Goal: Information Seeking & Learning: Learn about a topic

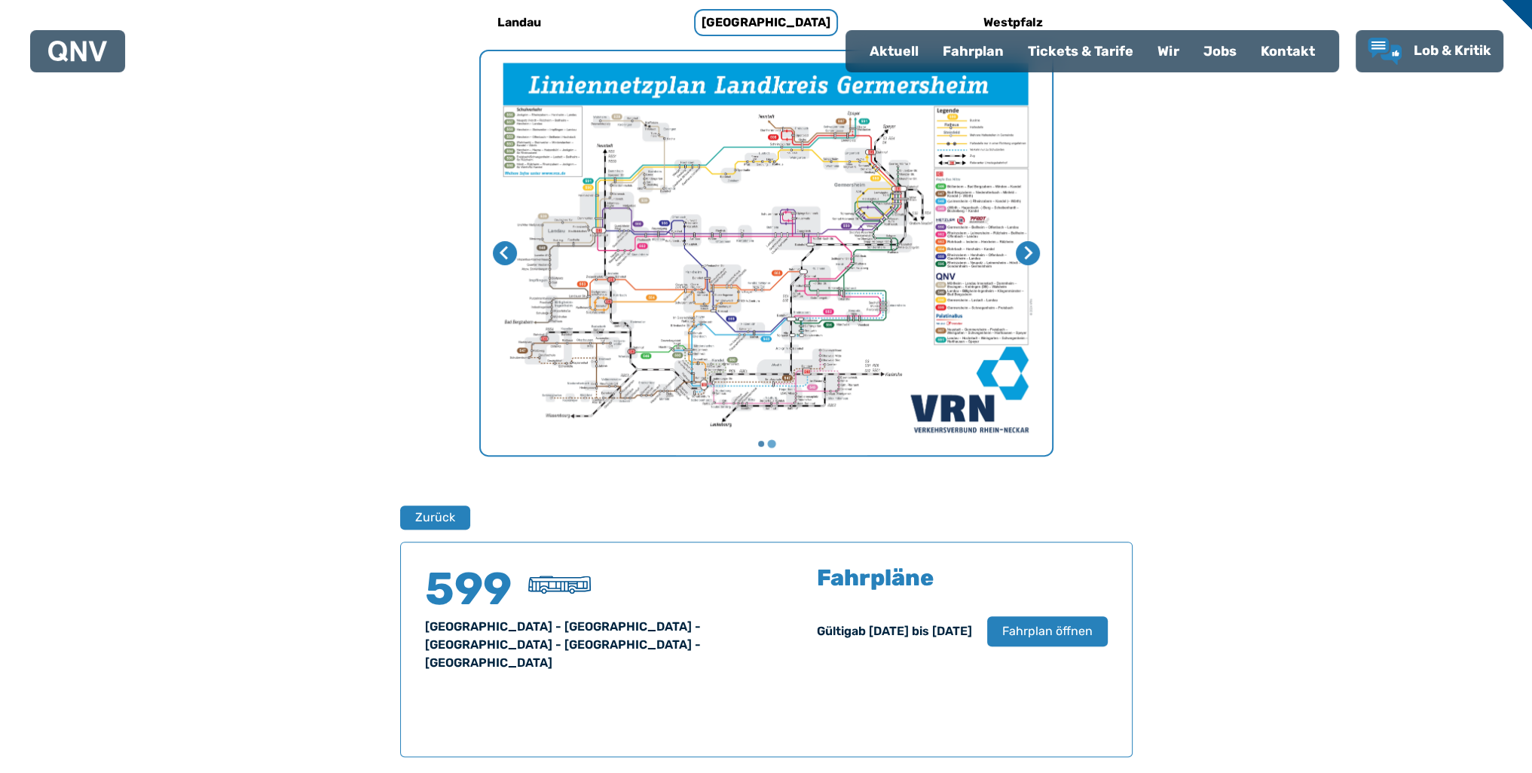
scroll to position [829, 0]
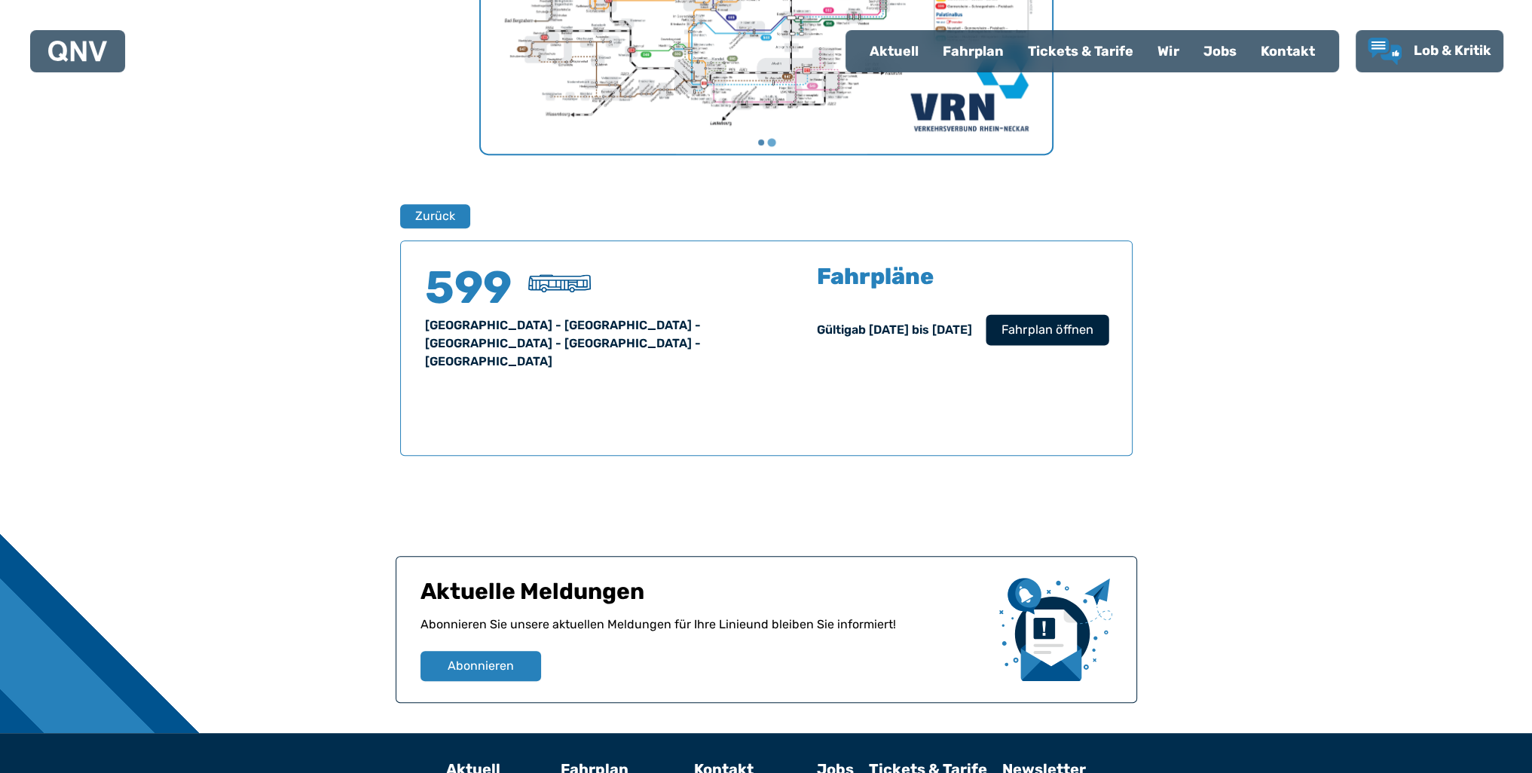
click at [1066, 335] on span "Fahrplan öffnen" at bounding box center [1047, 330] width 92 height 18
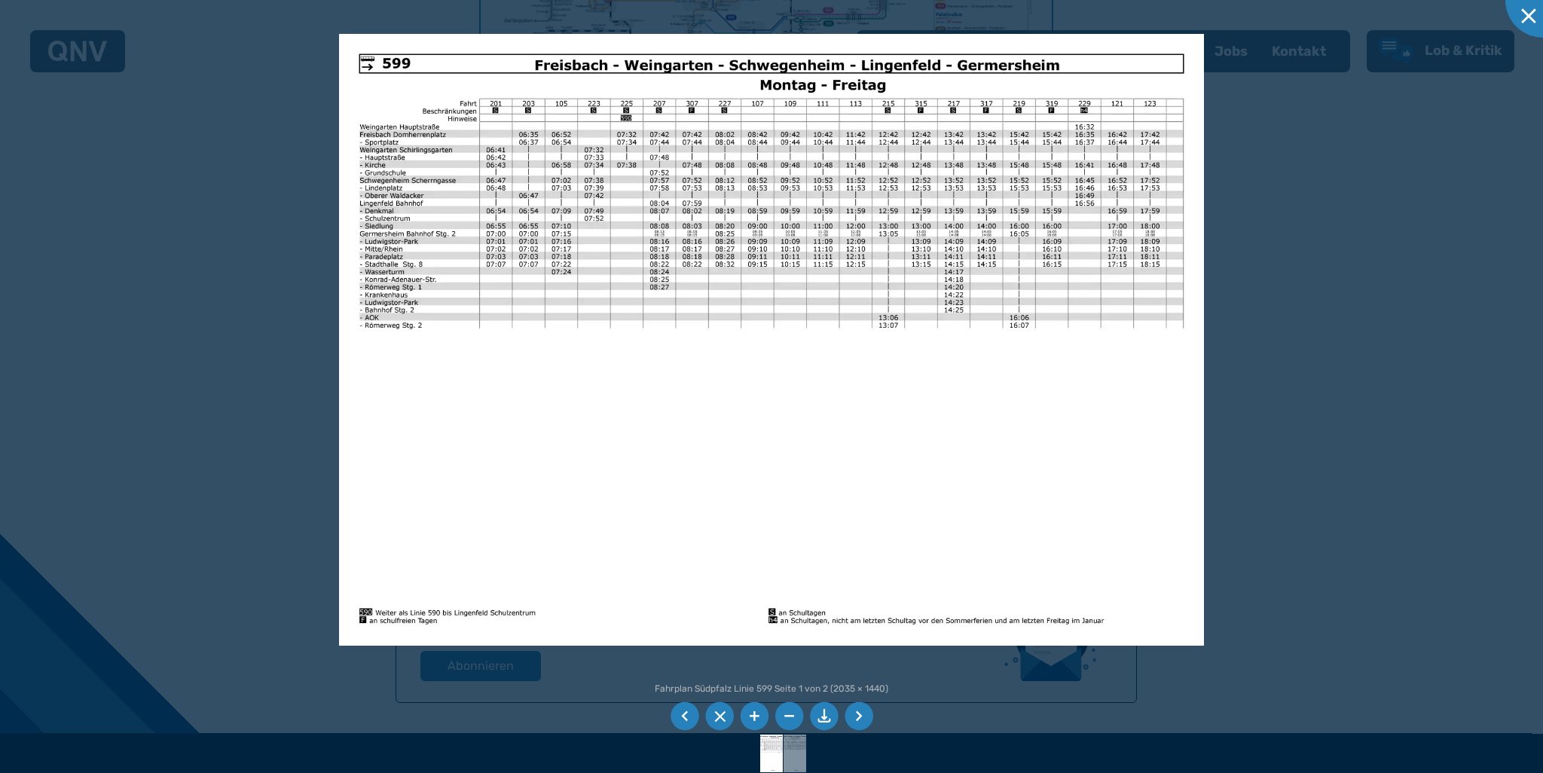
click at [392, 70] on img at bounding box center [771, 340] width 864 height 612
click at [1265, 448] on div at bounding box center [771, 386] width 1543 height 773
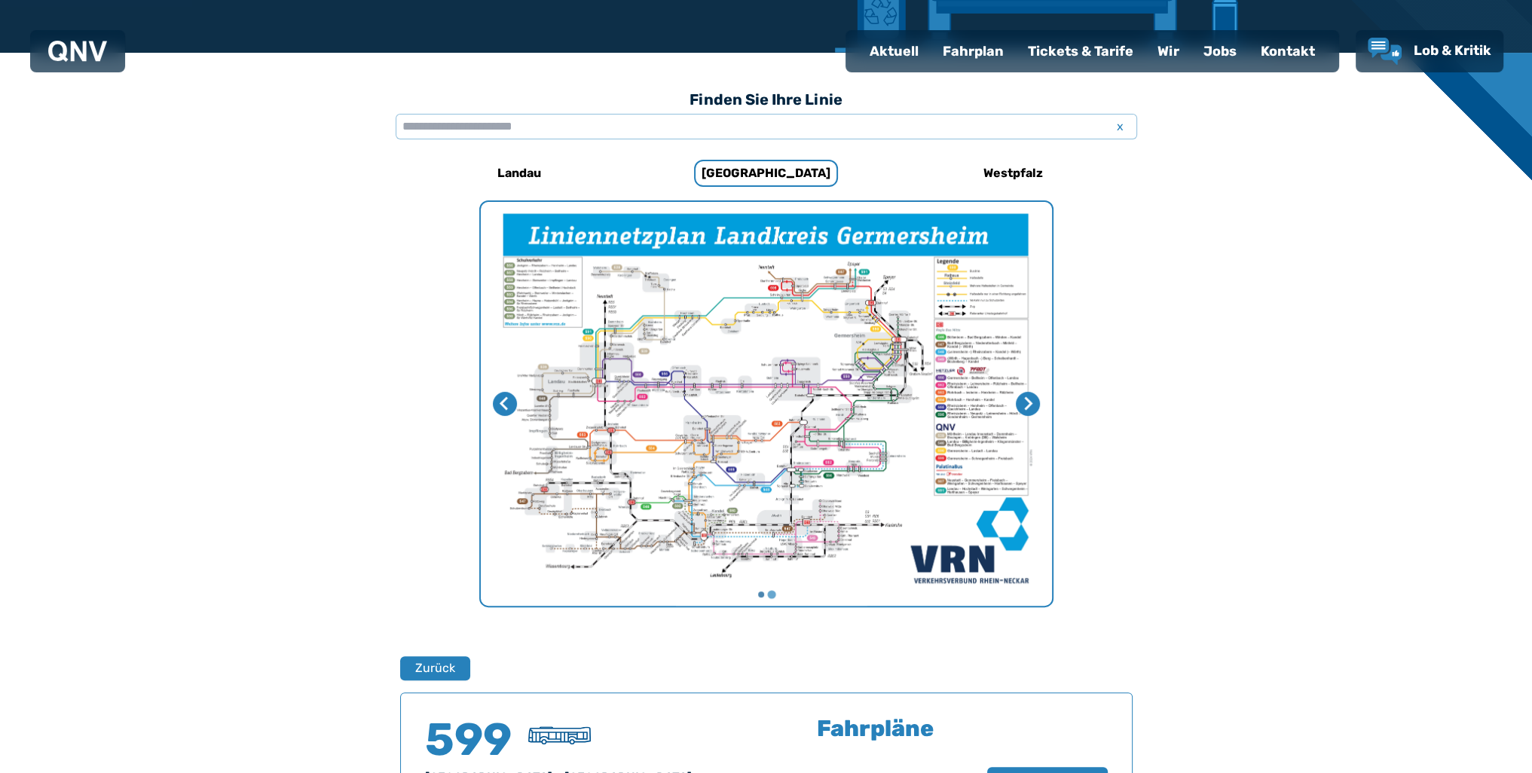
scroll to position [151, 0]
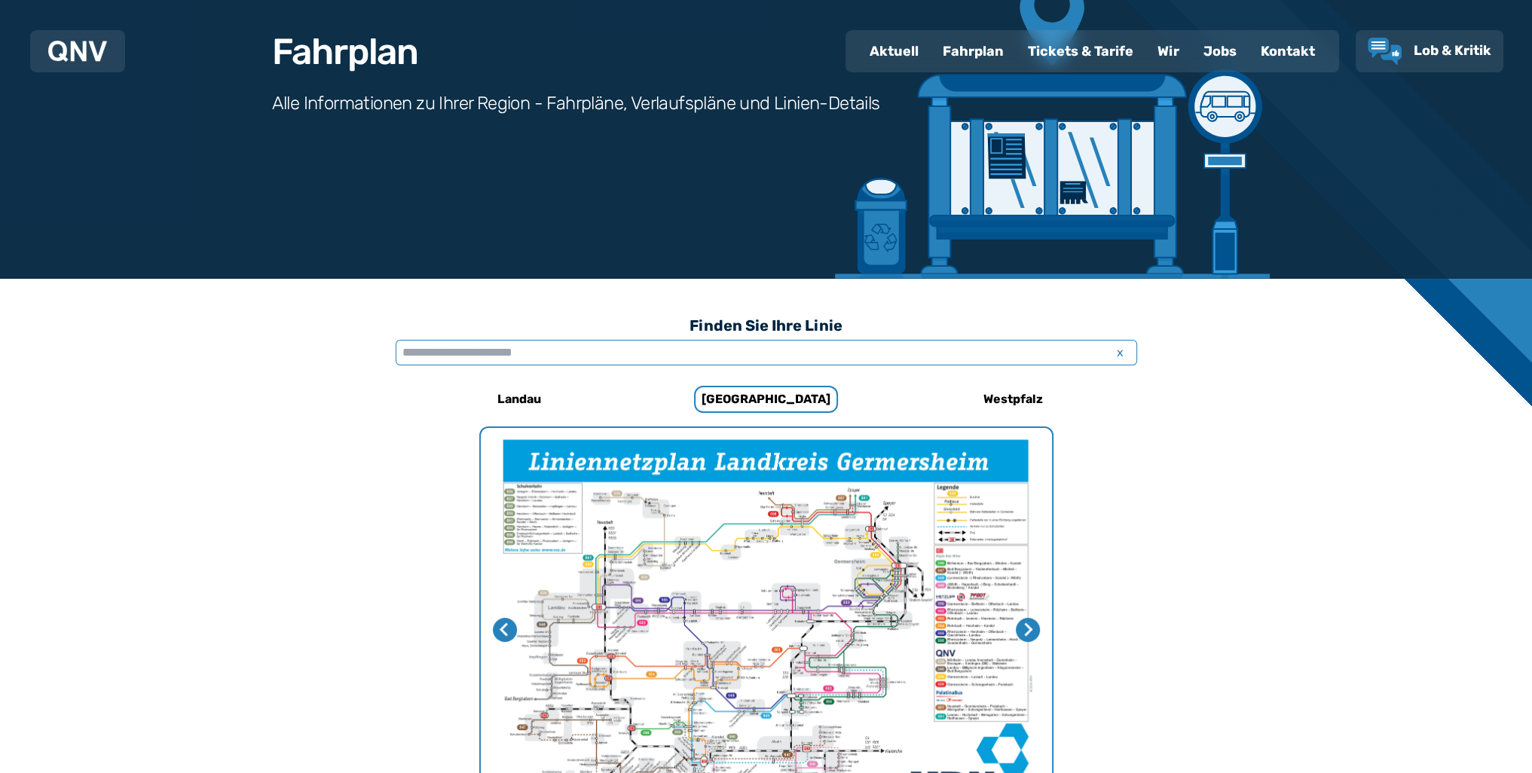
click at [488, 349] on input "text" at bounding box center [767, 353] width 742 height 26
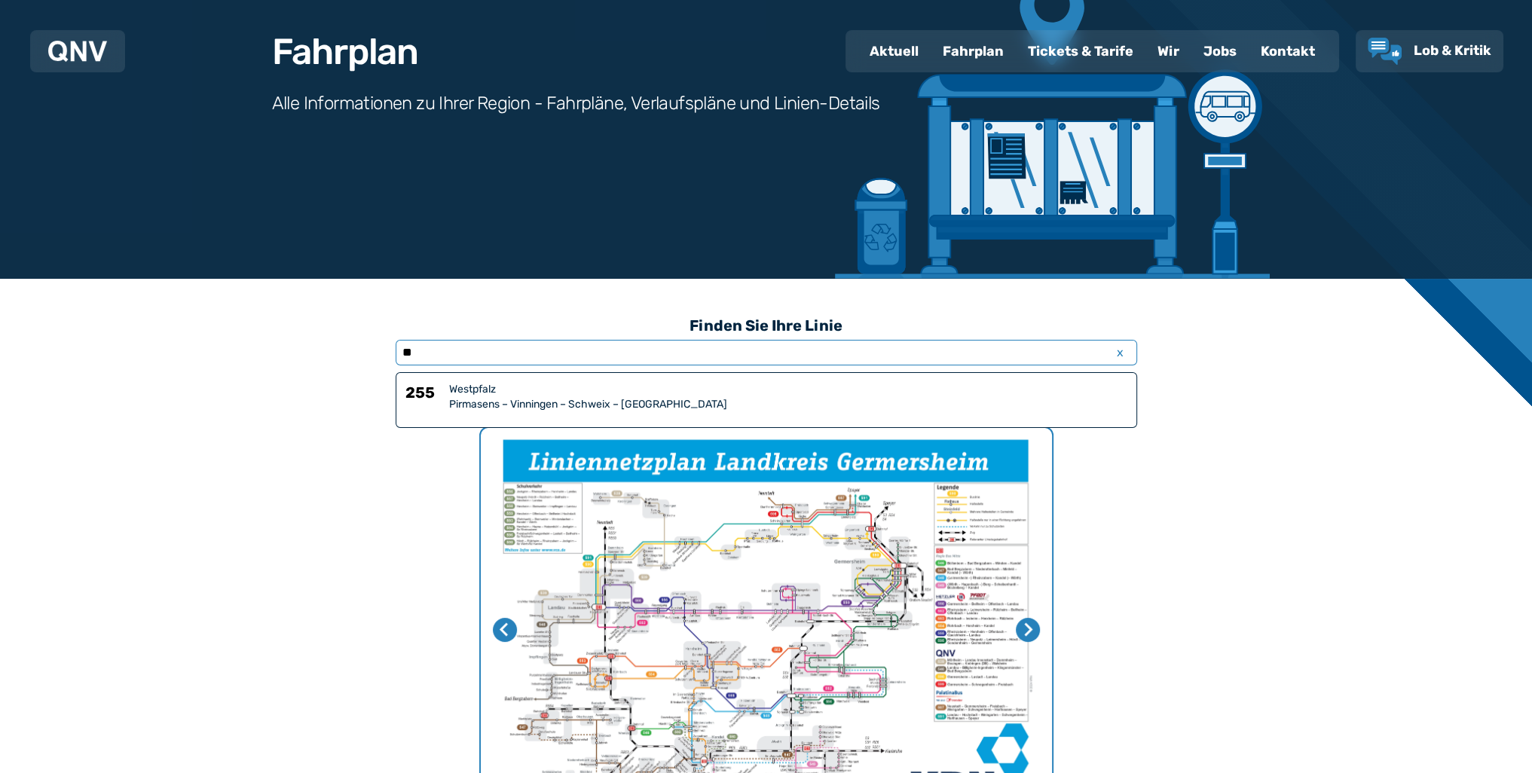
type input "*"
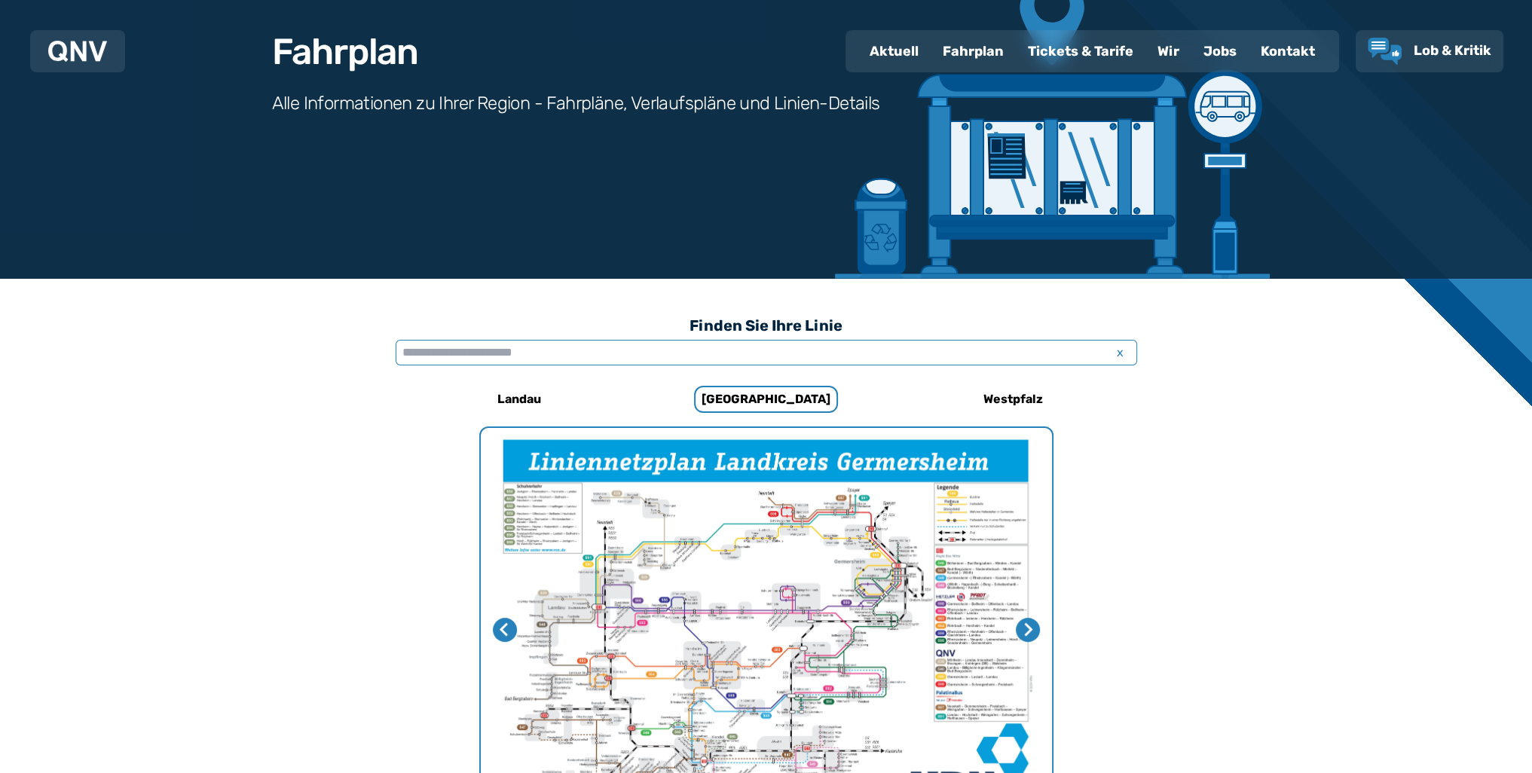
click at [573, 363] on input "text" at bounding box center [767, 353] width 742 height 26
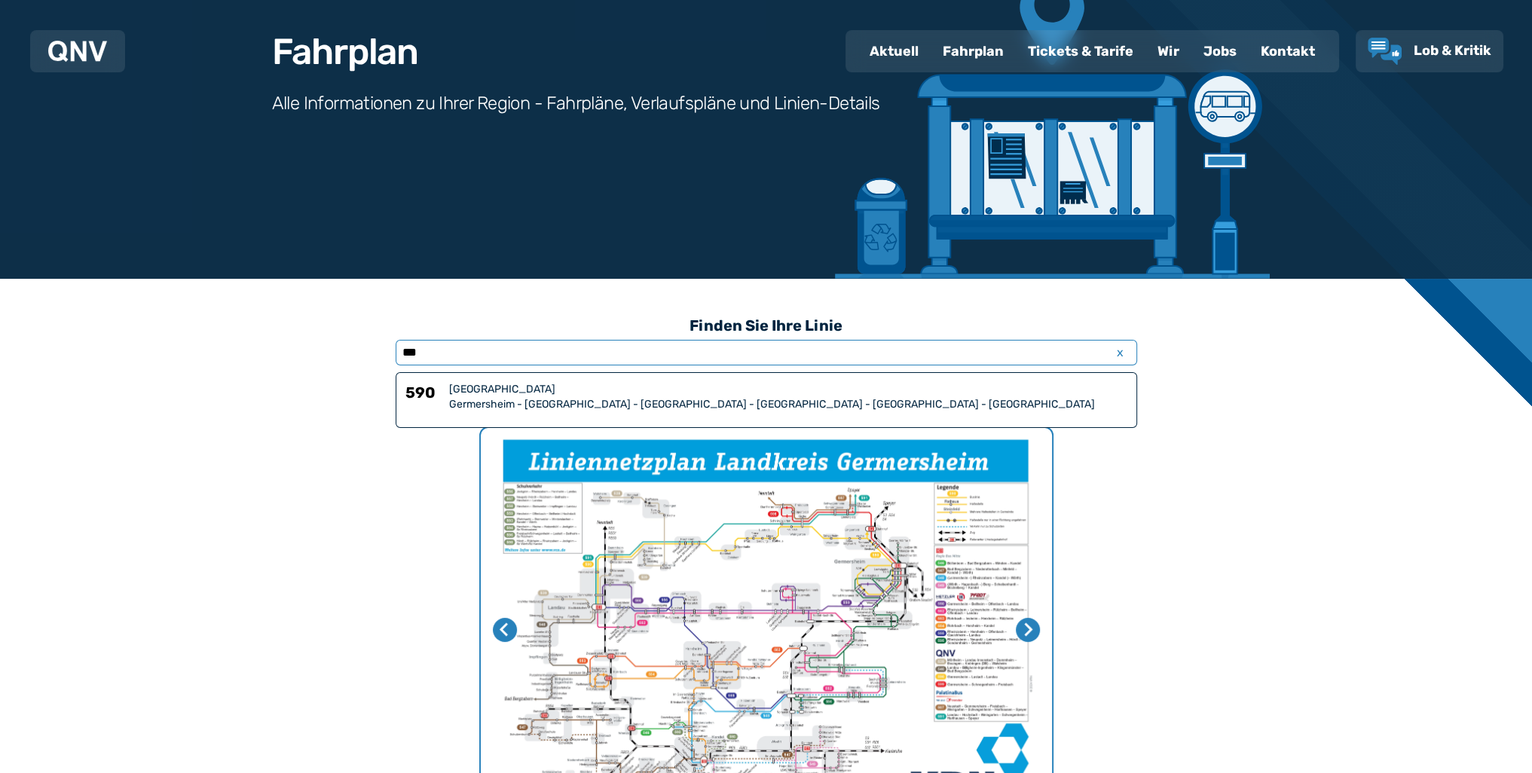
type input "***"
click at [602, 410] on div "Germersheim - [GEOGRAPHIC_DATA] - [GEOGRAPHIC_DATA] - [GEOGRAPHIC_DATA] - [GEOG…" at bounding box center [788, 404] width 678 height 15
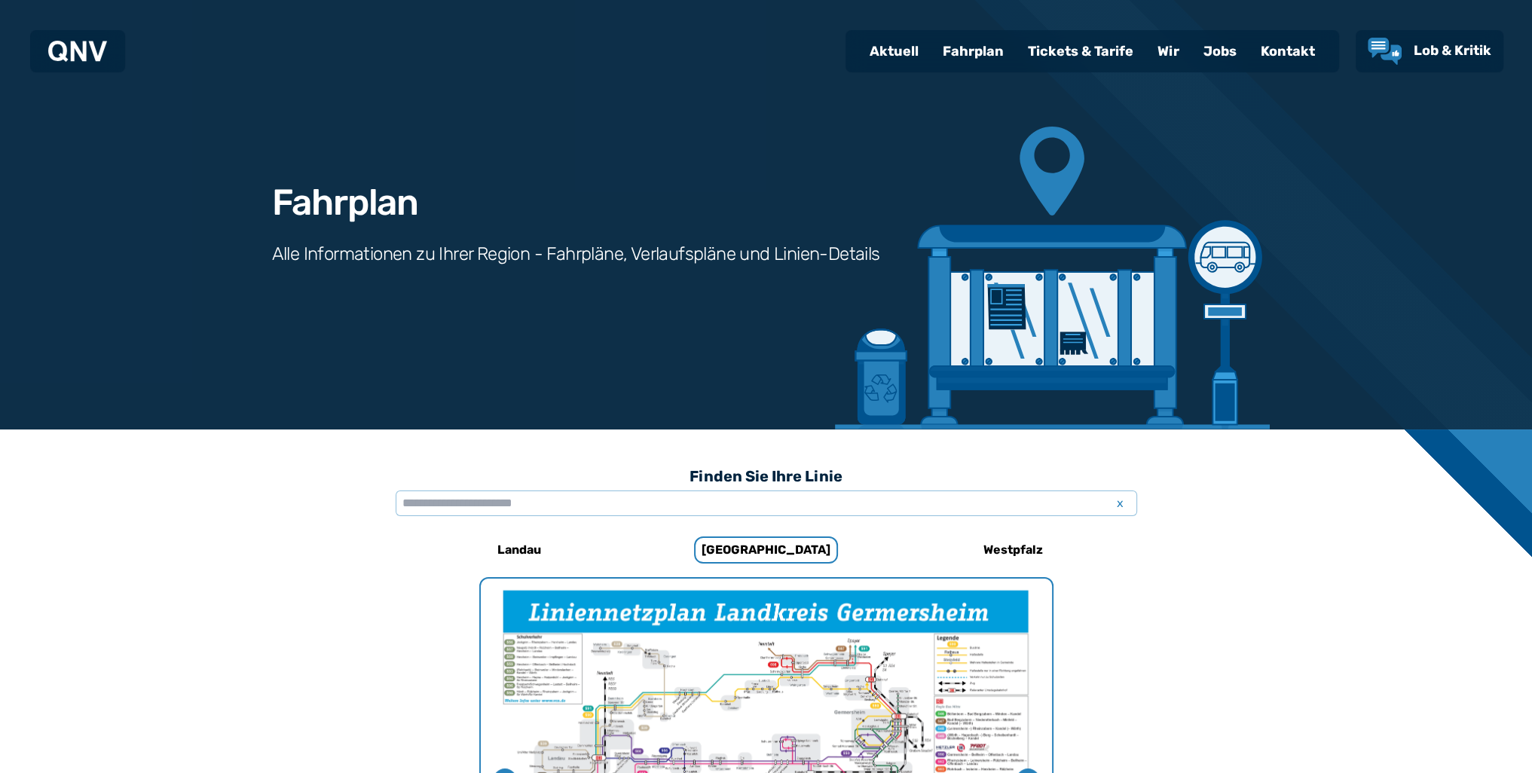
scroll to position [959, 0]
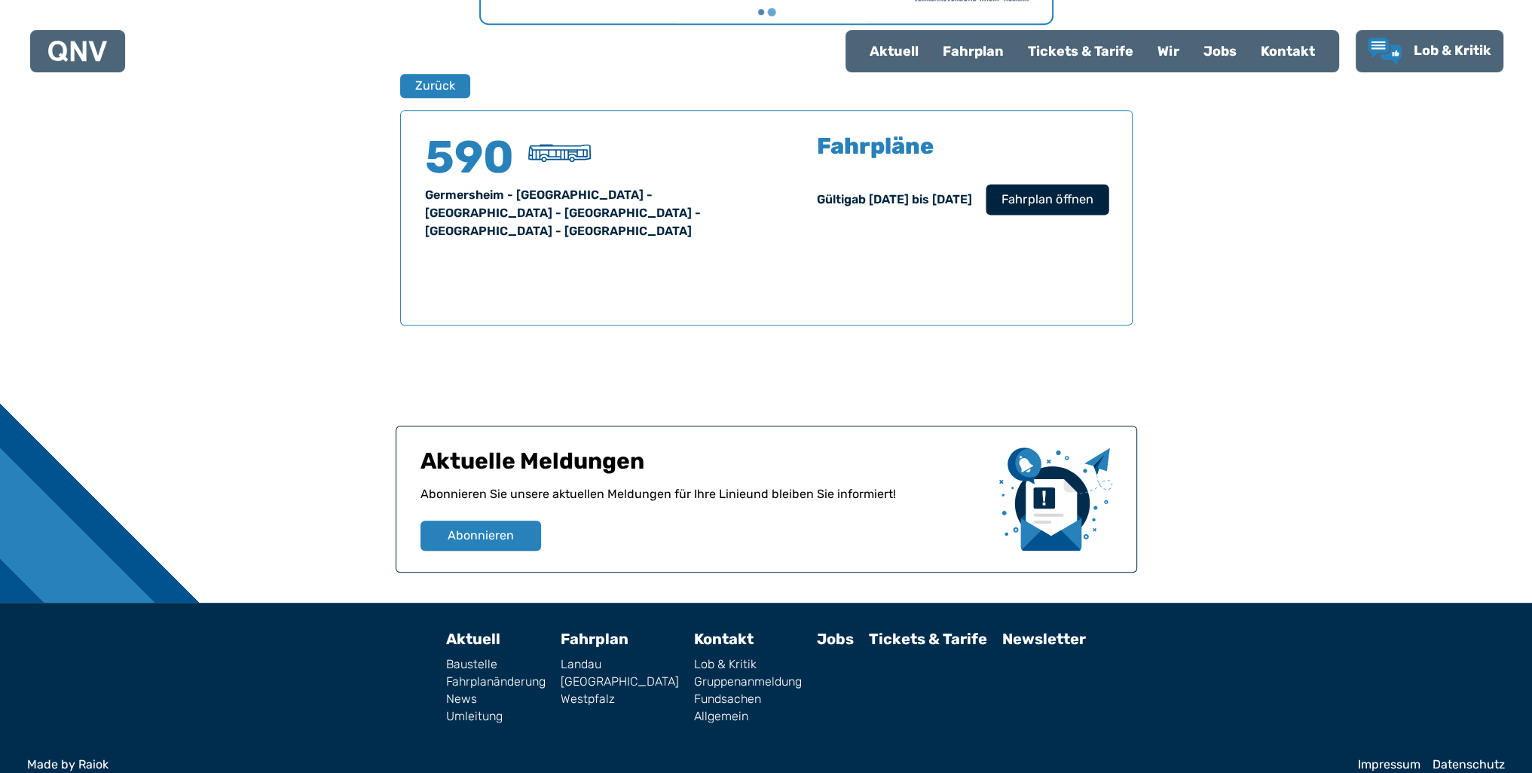
click at [1046, 192] on span "Fahrplan öffnen" at bounding box center [1047, 200] width 92 height 18
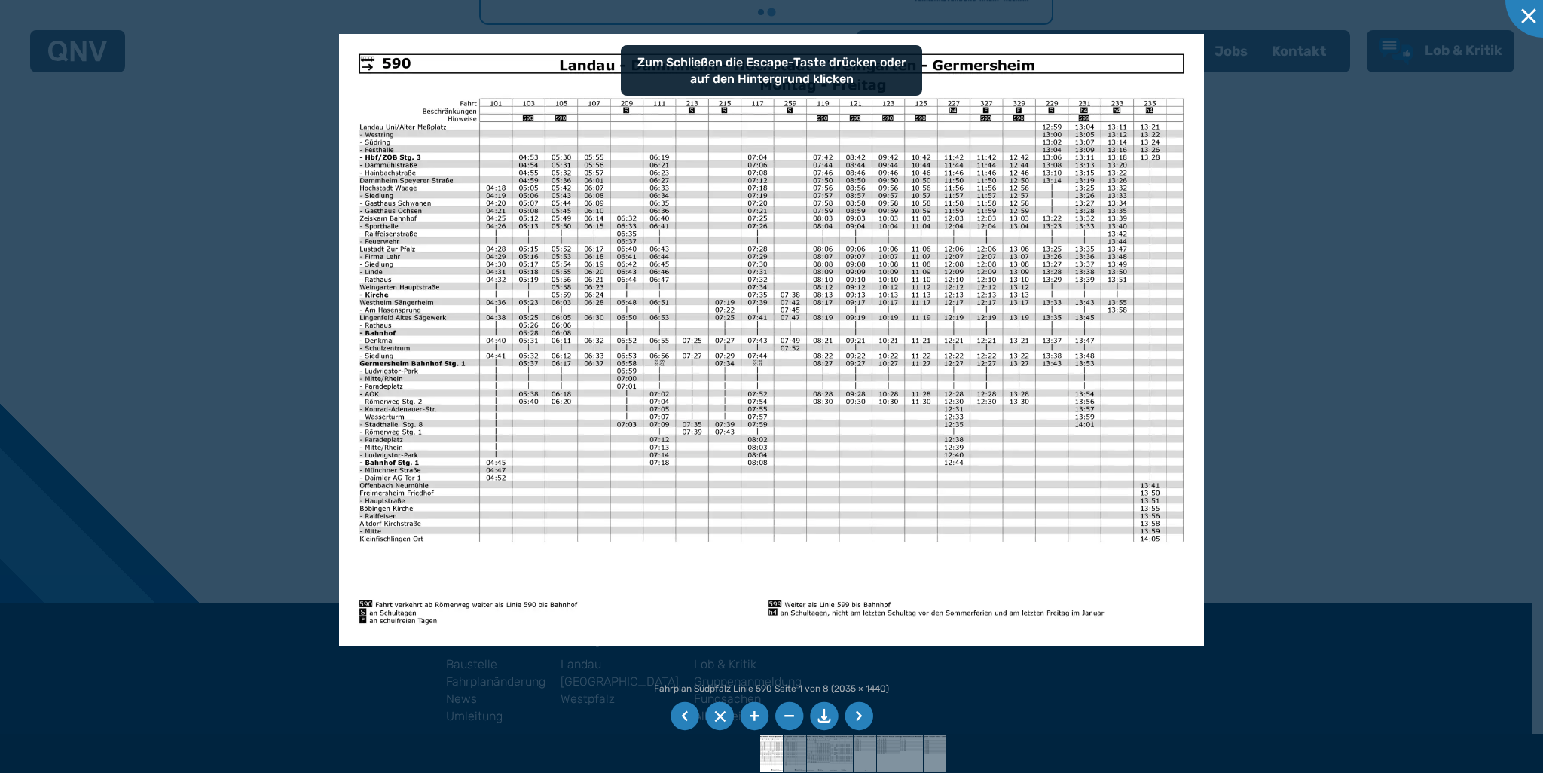
click at [950, 219] on img at bounding box center [771, 340] width 864 height 612
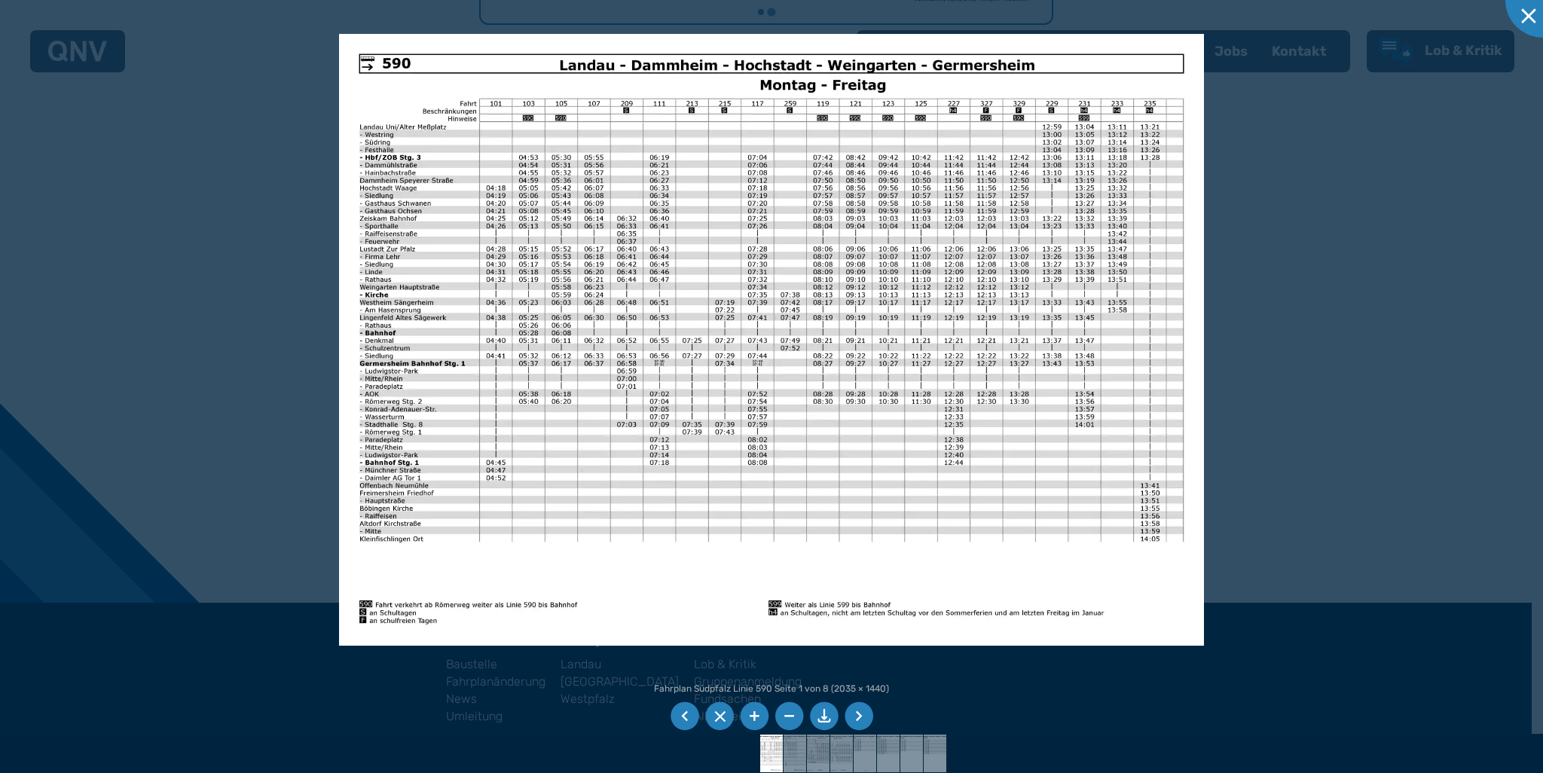
click at [1292, 387] on div at bounding box center [771, 386] width 1543 height 773
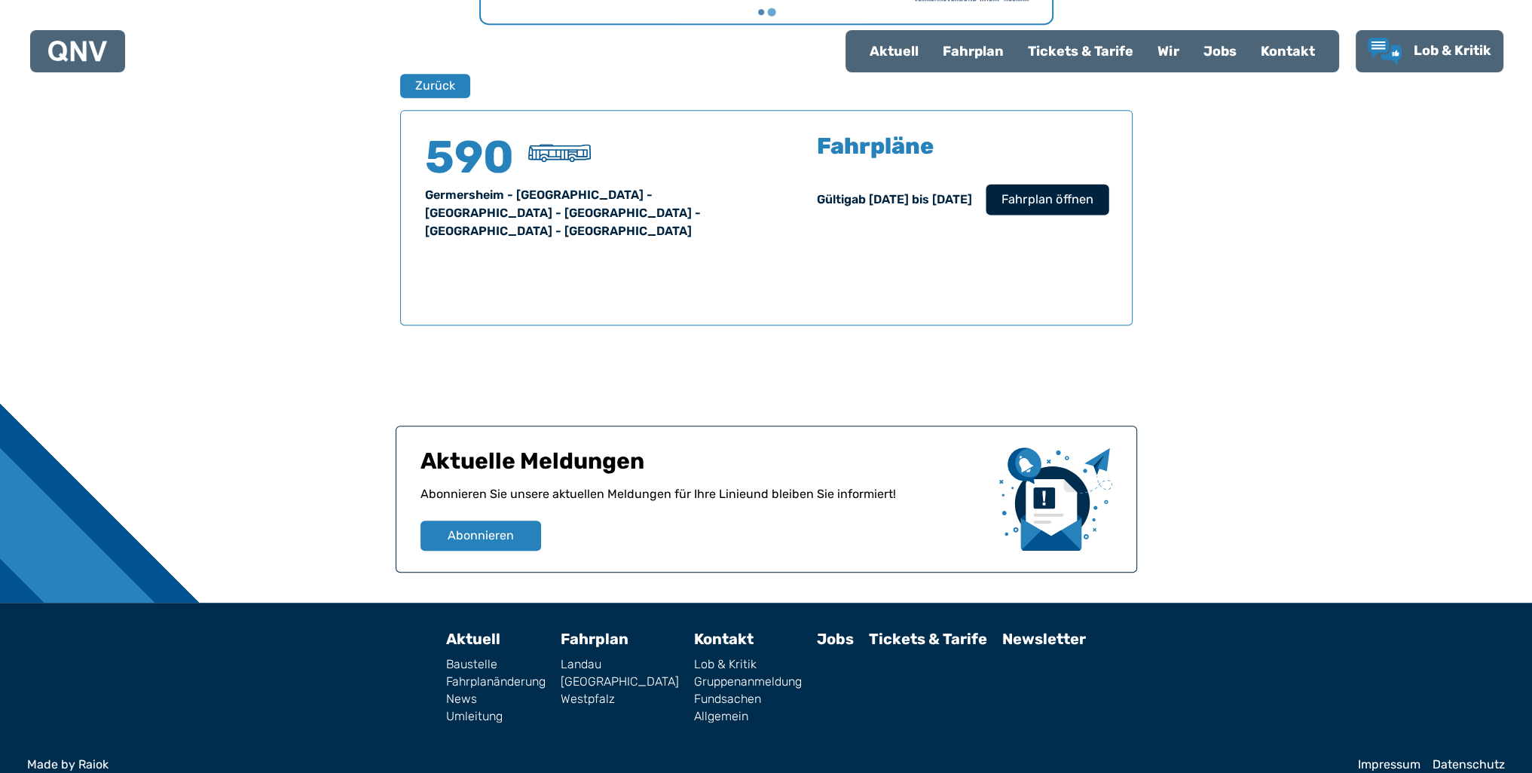
click at [1028, 194] on span "Fahrplan öffnen" at bounding box center [1047, 200] width 92 height 18
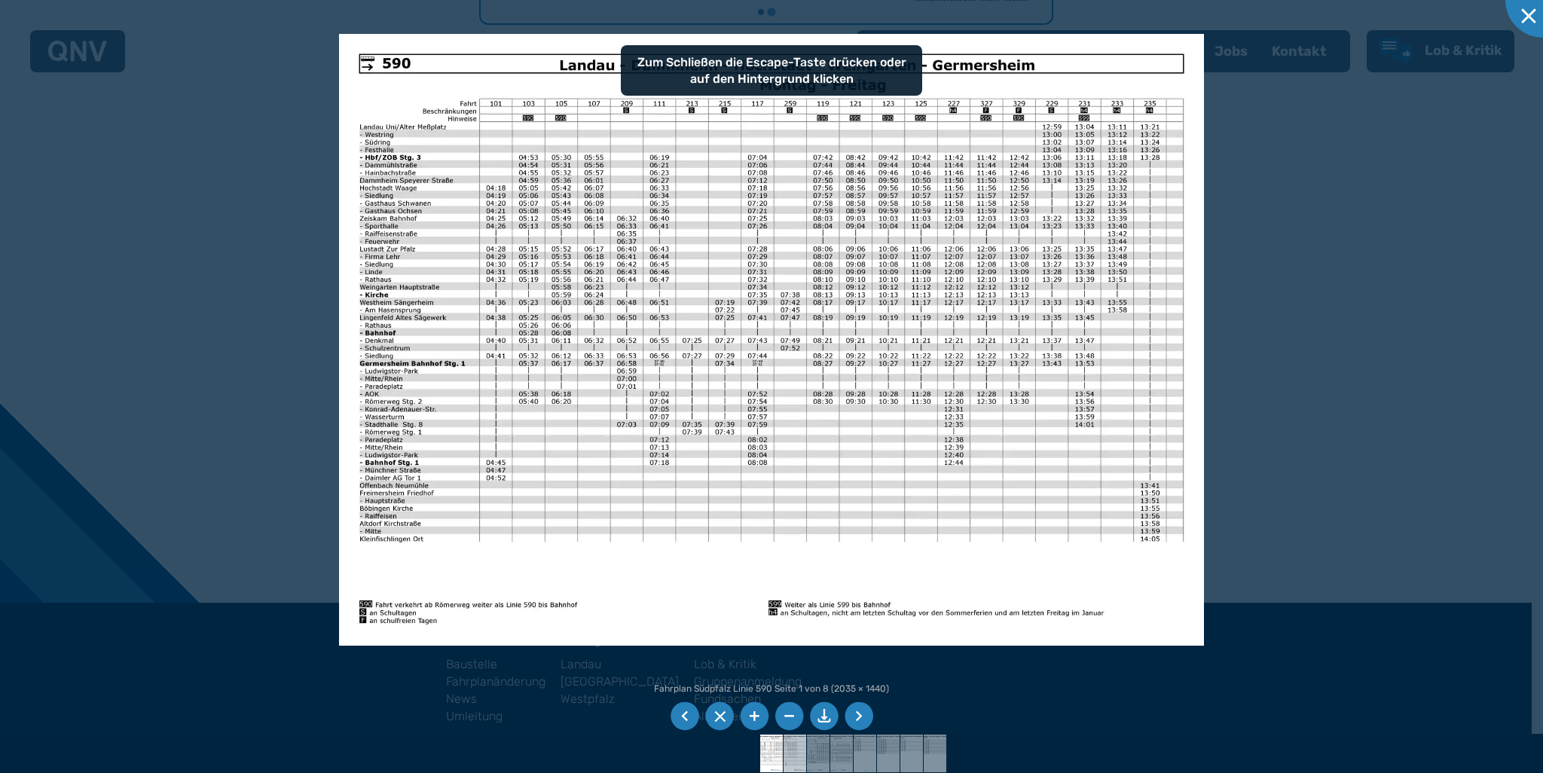
click at [789, 760] on img at bounding box center [796, 754] width 54 height 38
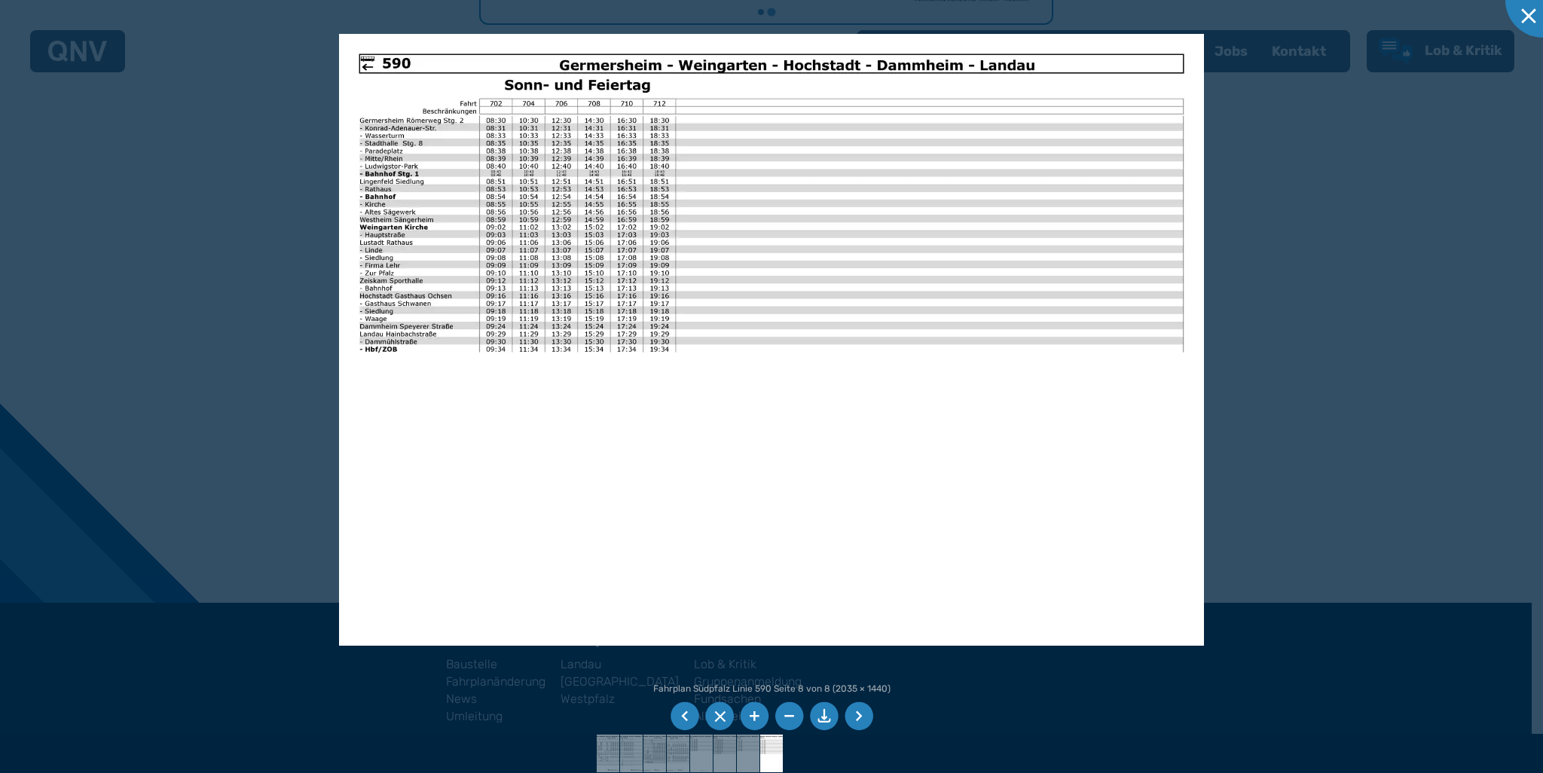
click at [1399, 543] on div at bounding box center [771, 386] width 1543 height 773
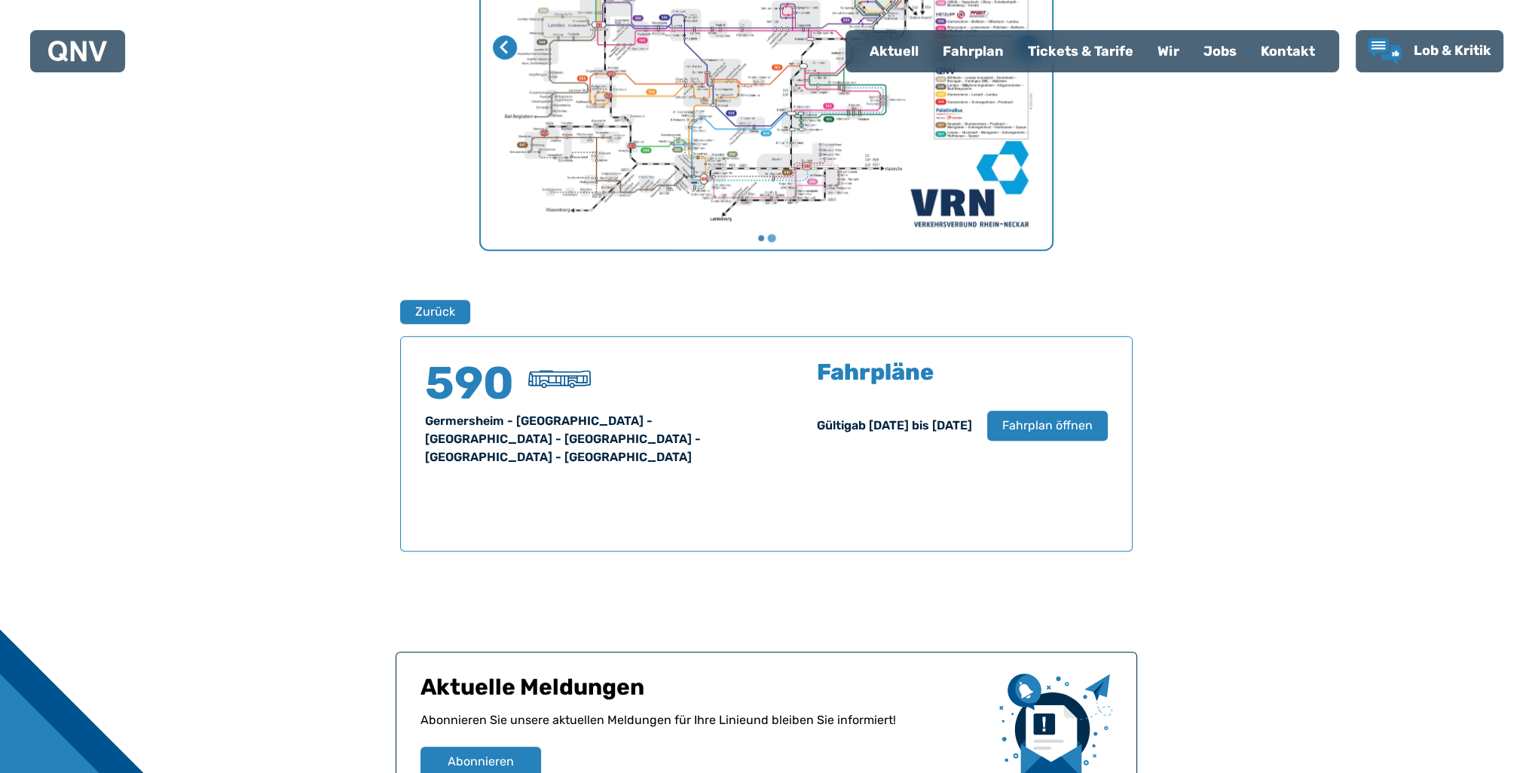
scroll to position [583, 0]
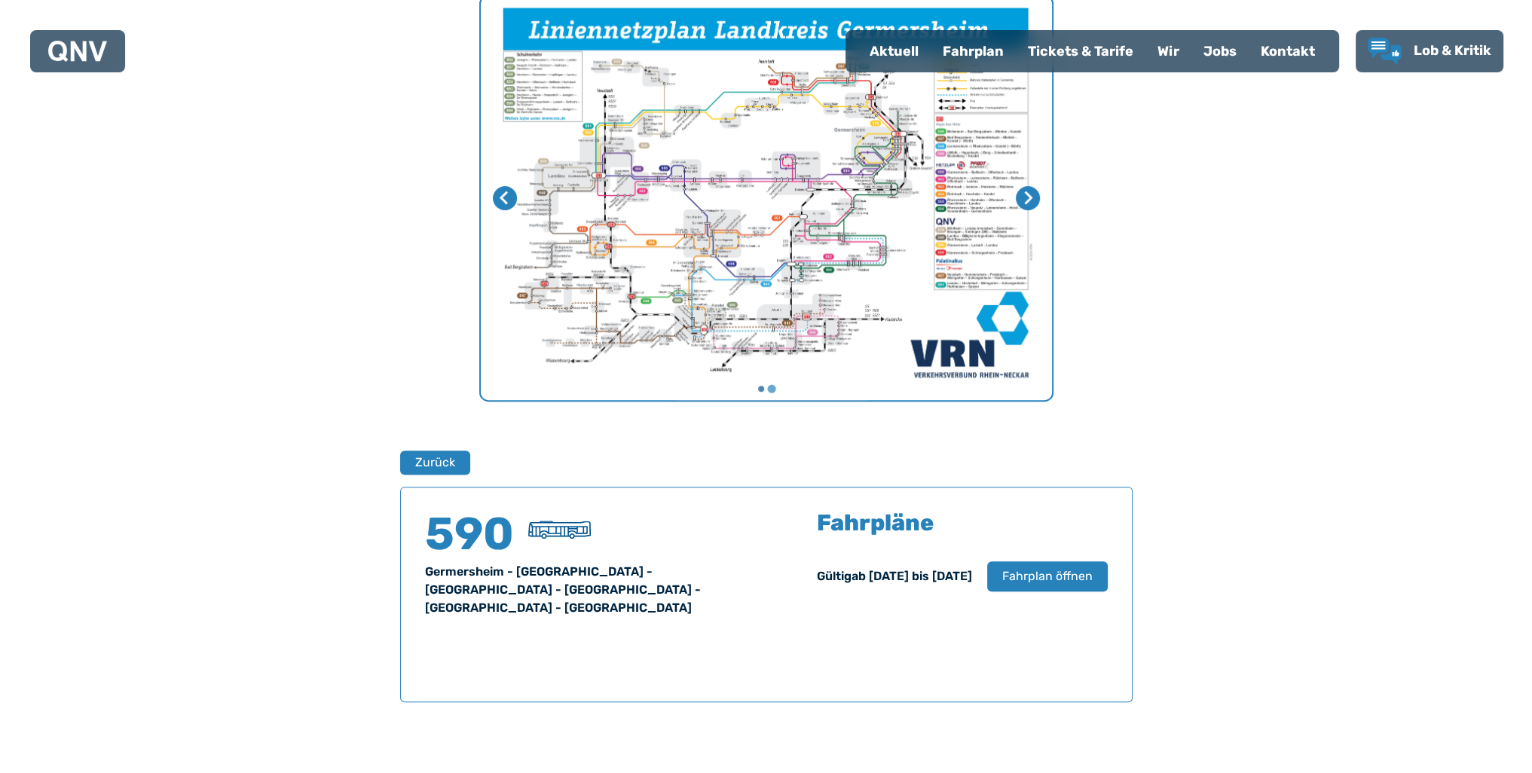
click at [943, 237] on img "2 von 2" at bounding box center [766, 198] width 571 height 404
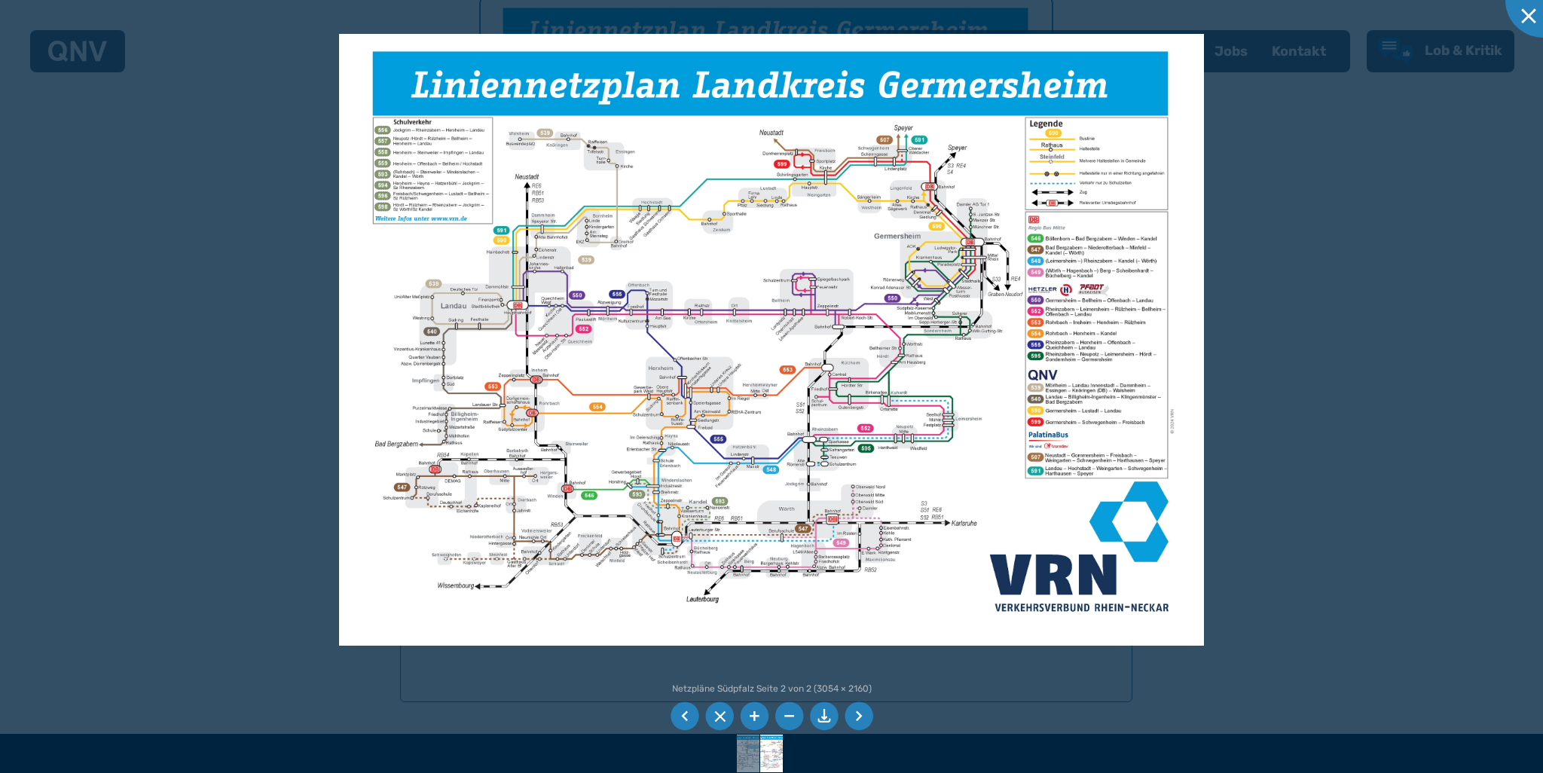
click at [1308, 442] on div at bounding box center [771, 386] width 1543 height 773
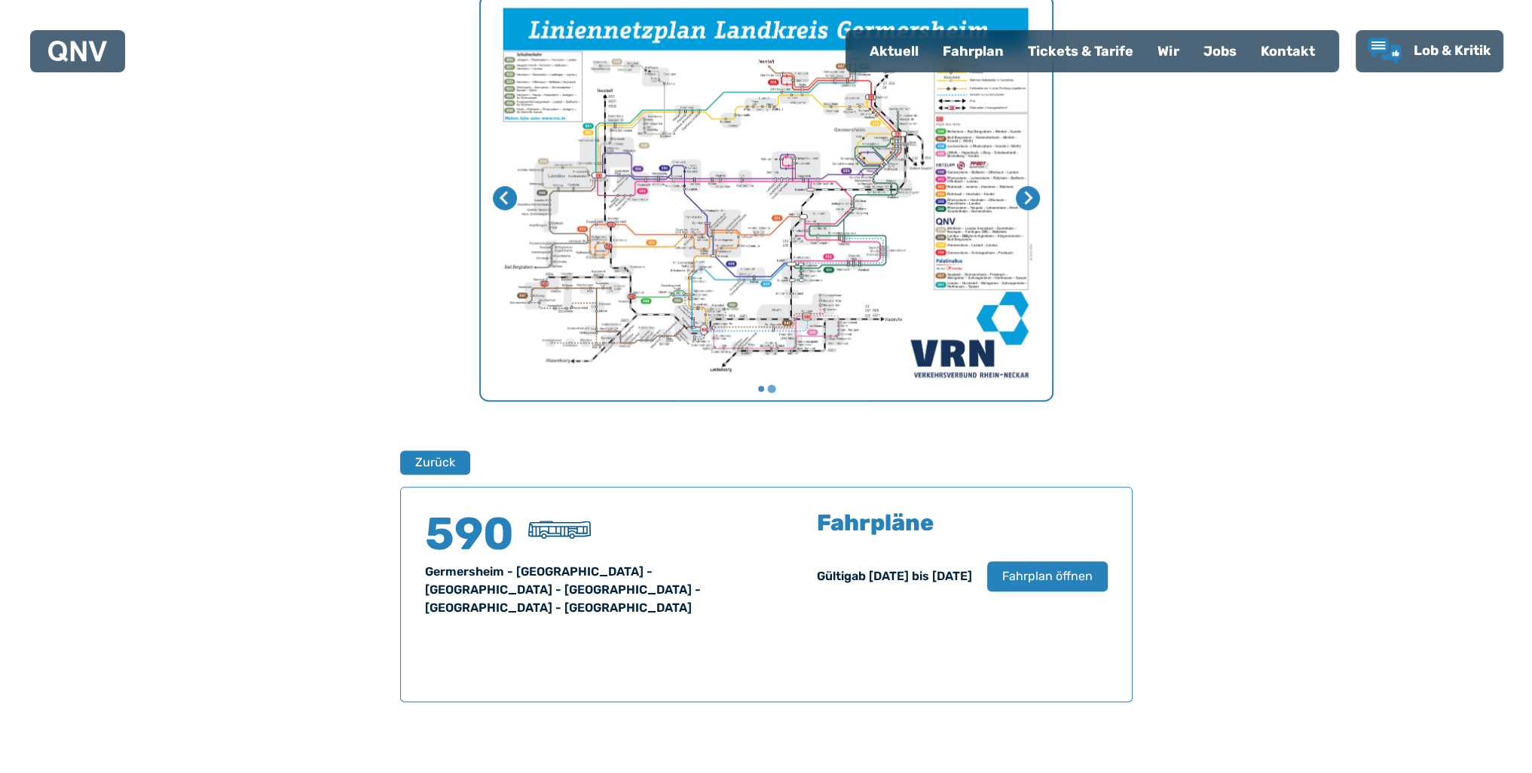
scroll to position [206, 0]
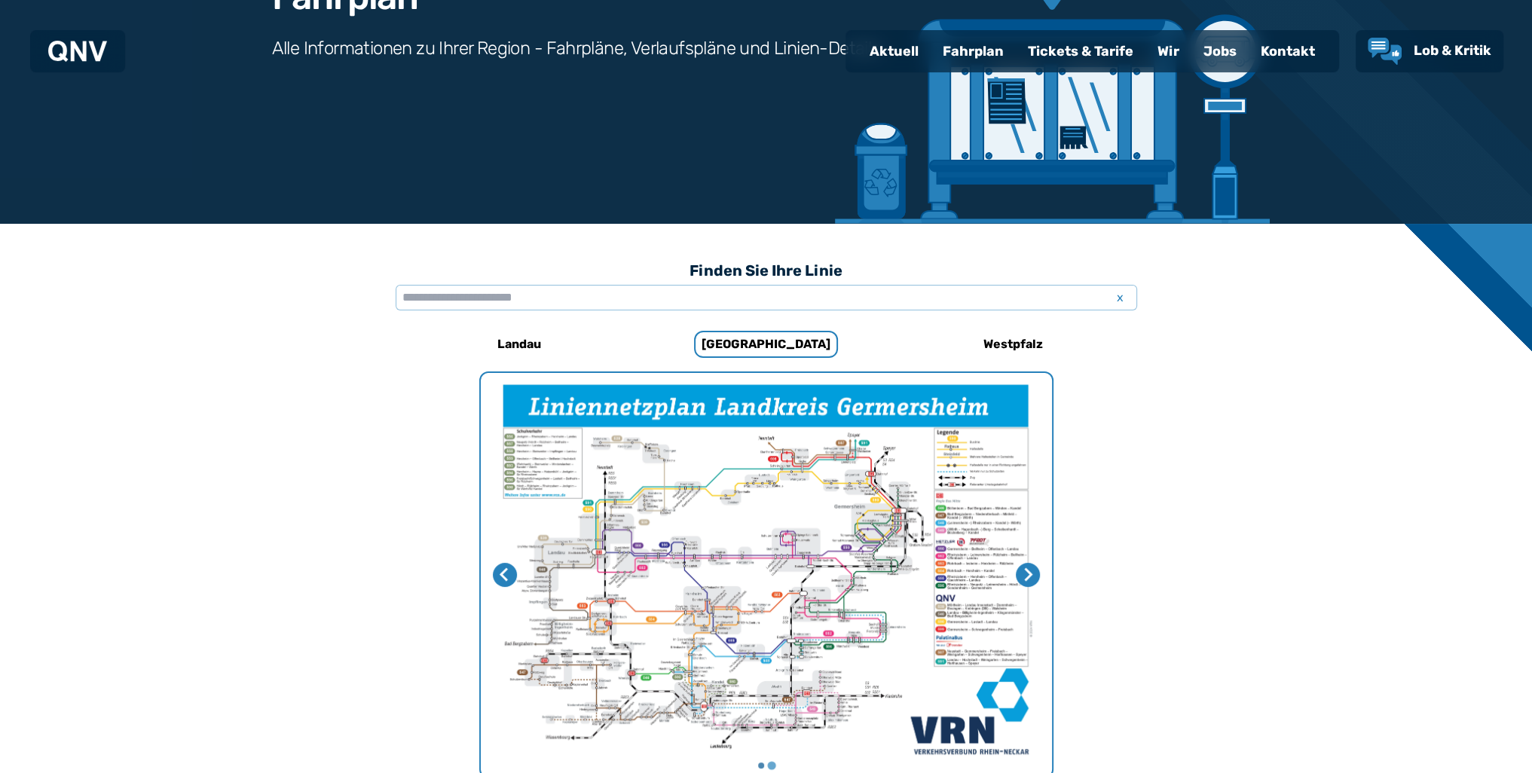
click at [546, 310] on div "Finden Sie Ihre Linie x" at bounding box center [767, 290] width 742 height 72
click at [547, 299] on input "text" at bounding box center [767, 298] width 742 height 26
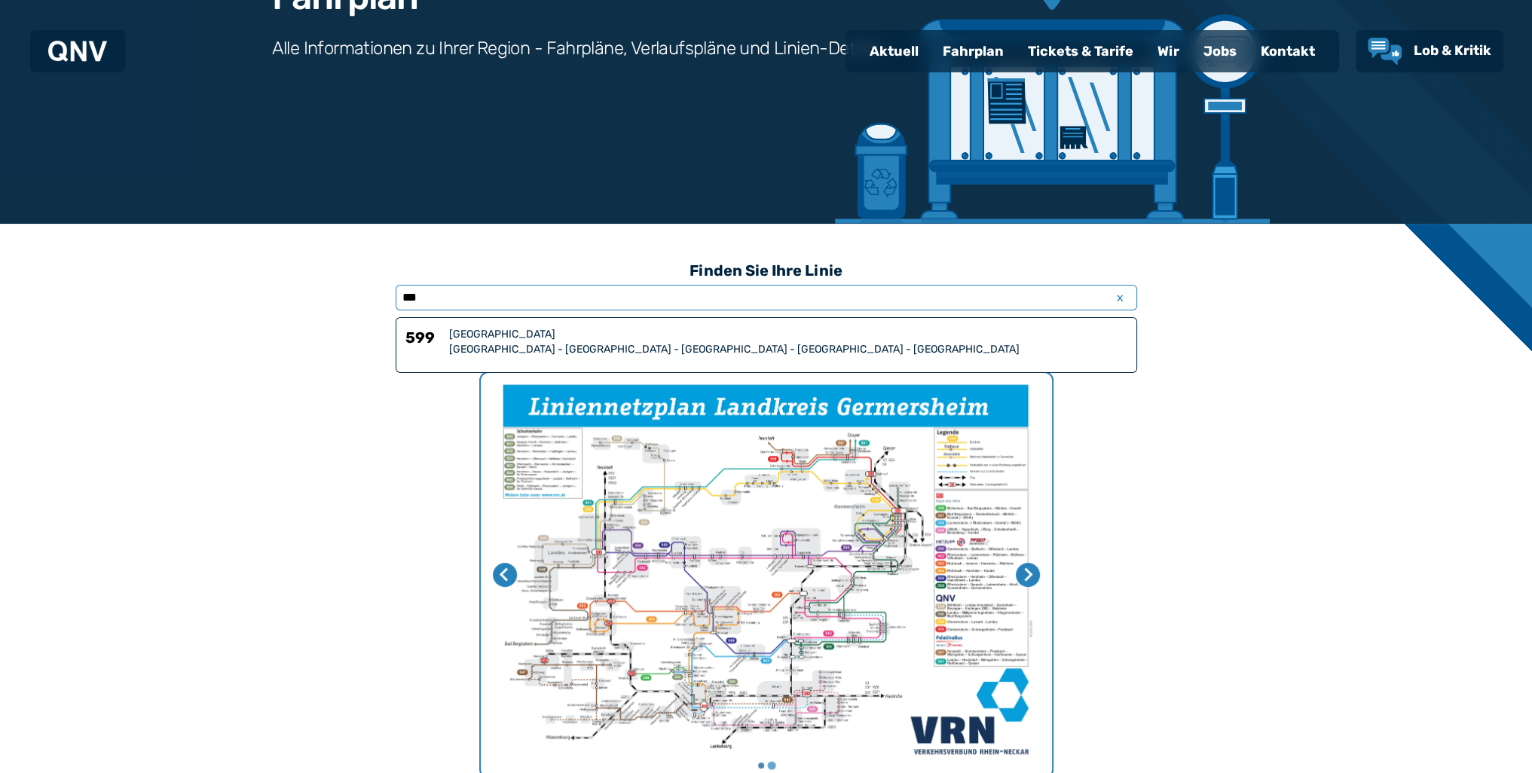
type input "***"
click at [601, 349] on div "[GEOGRAPHIC_DATA] - [GEOGRAPHIC_DATA] - [GEOGRAPHIC_DATA] - [GEOGRAPHIC_DATA] -…" at bounding box center [788, 349] width 678 height 15
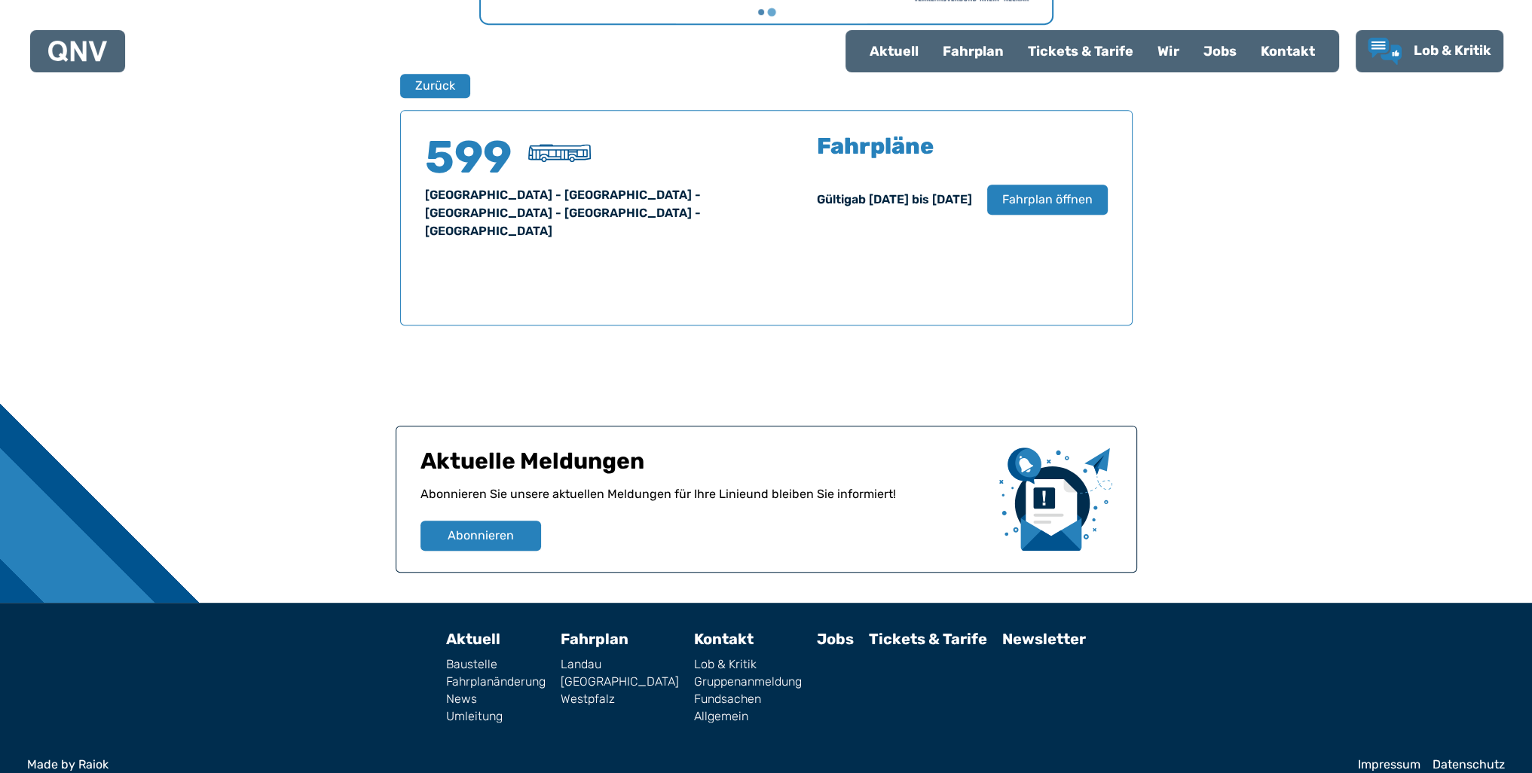
click at [1051, 213] on div "Fahrpläne Gültig ab 25.08.2024 bis 13.12.2025 Fahrplan öffnen" at bounding box center [962, 192] width 291 height 115
click at [1050, 200] on span "Fahrplan öffnen" at bounding box center [1047, 200] width 92 height 18
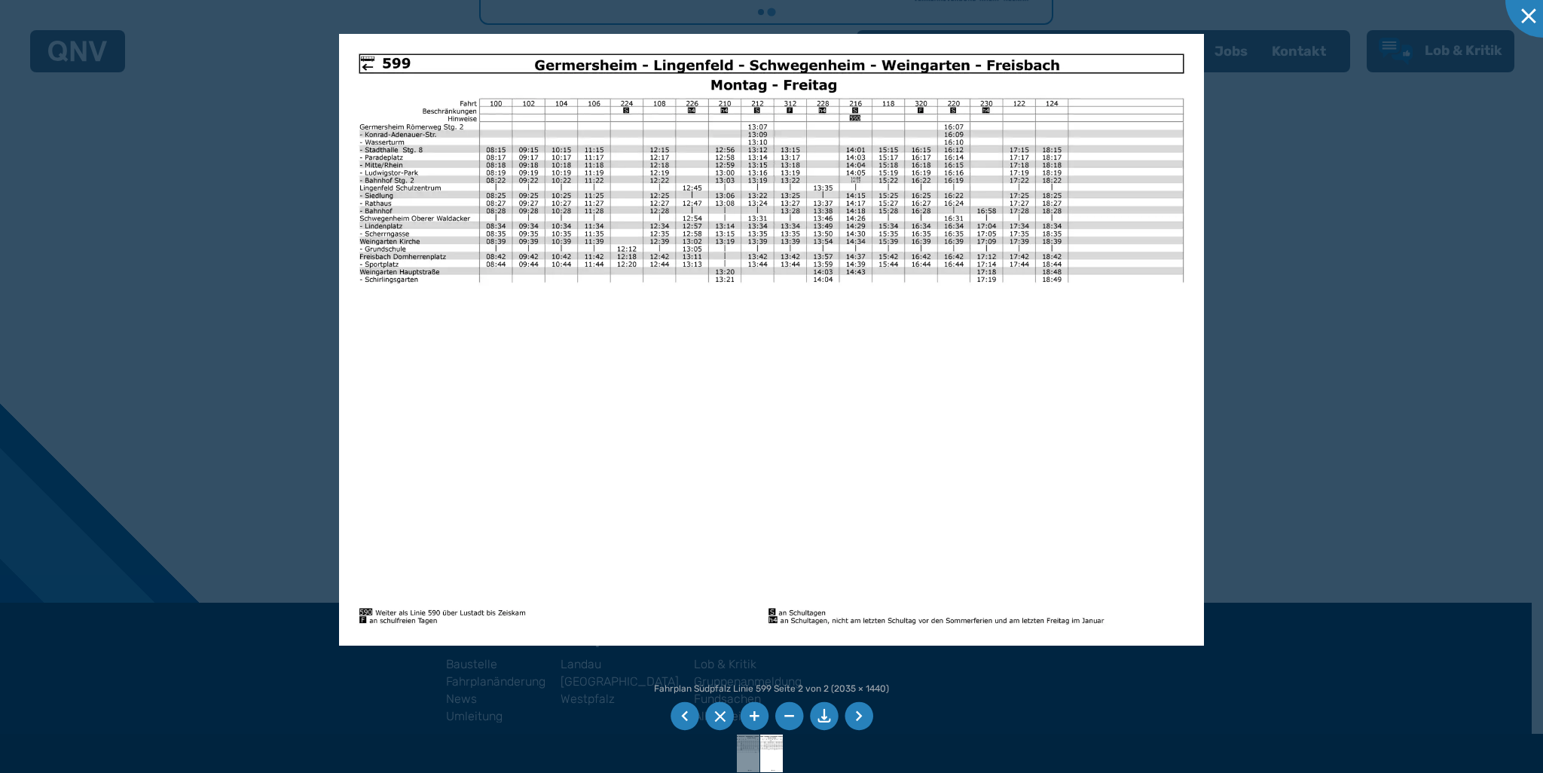
click at [1360, 465] on div at bounding box center [771, 386] width 1543 height 773
click at [1262, 134] on div at bounding box center [771, 386] width 1543 height 773
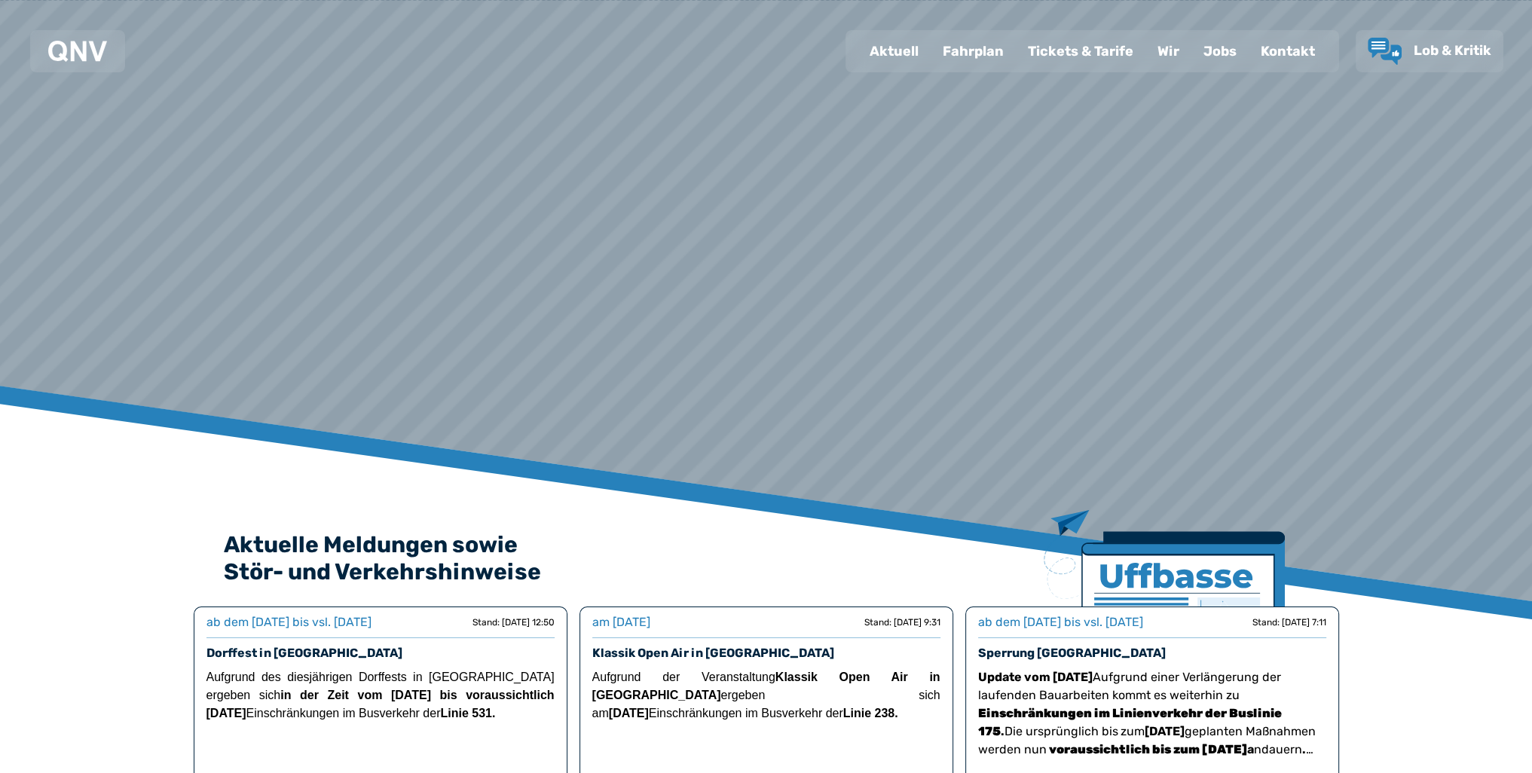
click at [977, 57] on div "Fahrplan" at bounding box center [973, 51] width 85 height 39
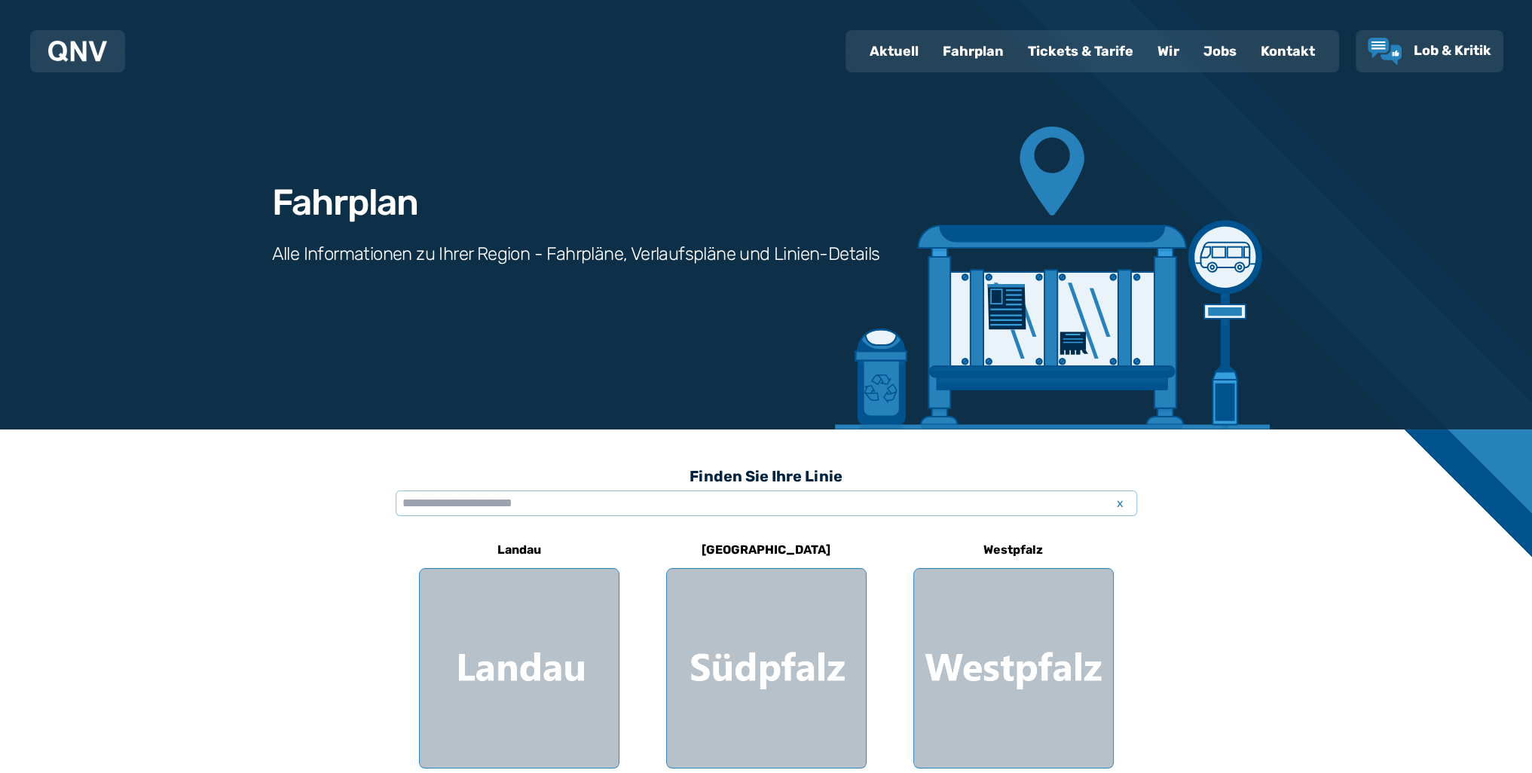
click at [784, 491] on div "Finden Sie Ihre Linie x" at bounding box center [767, 487] width 742 height 54
click at [775, 501] on input "text" at bounding box center [767, 504] width 742 height 26
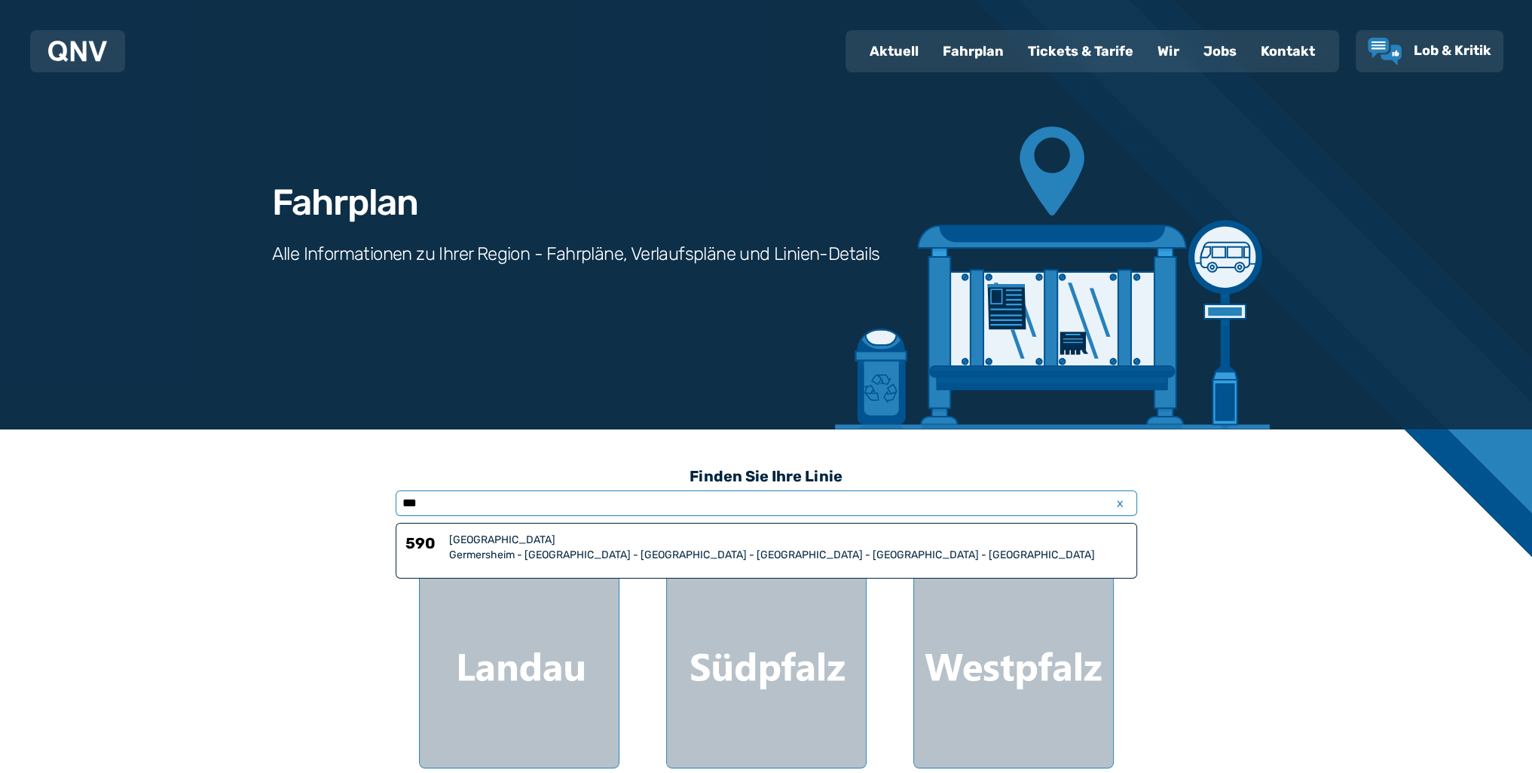
type input "***"
click at [616, 567] on div "590 Südpfalz [GEOGRAPHIC_DATA] - [GEOGRAPHIC_DATA] - [GEOGRAPHIC_DATA] - [GEOGR…" at bounding box center [767, 551] width 742 height 56
click at [612, 566] on div "590 Südpfalz [GEOGRAPHIC_DATA] - [GEOGRAPHIC_DATA] - [GEOGRAPHIC_DATA] - [GEOGR…" at bounding box center [767, 551] width 742 height 56
click at [591, 541] on div "[GEOGRAPHIC_DATA]" at bounding box center [788, 540] width 678 height 15
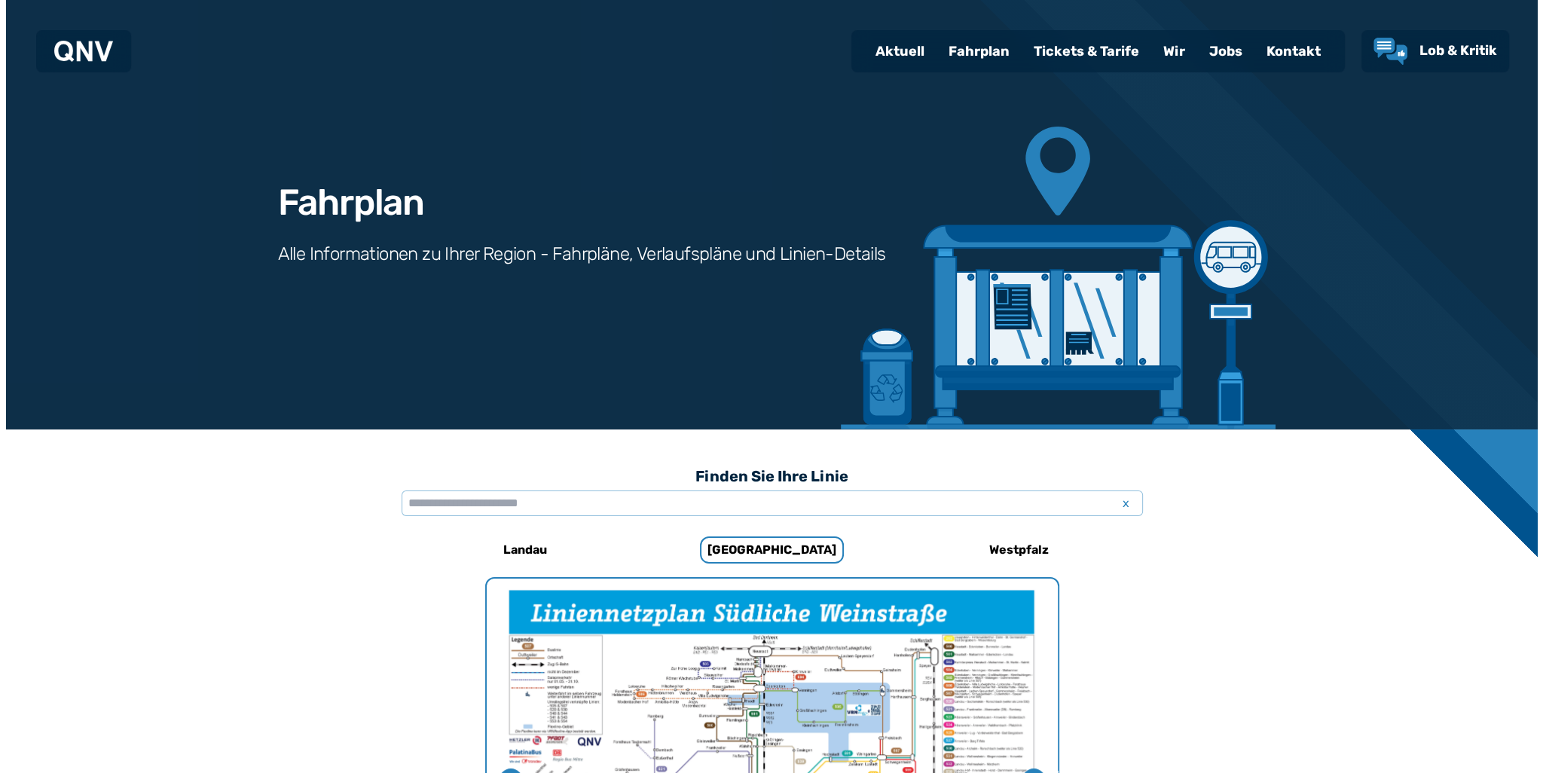
scroll to position [959, 0]
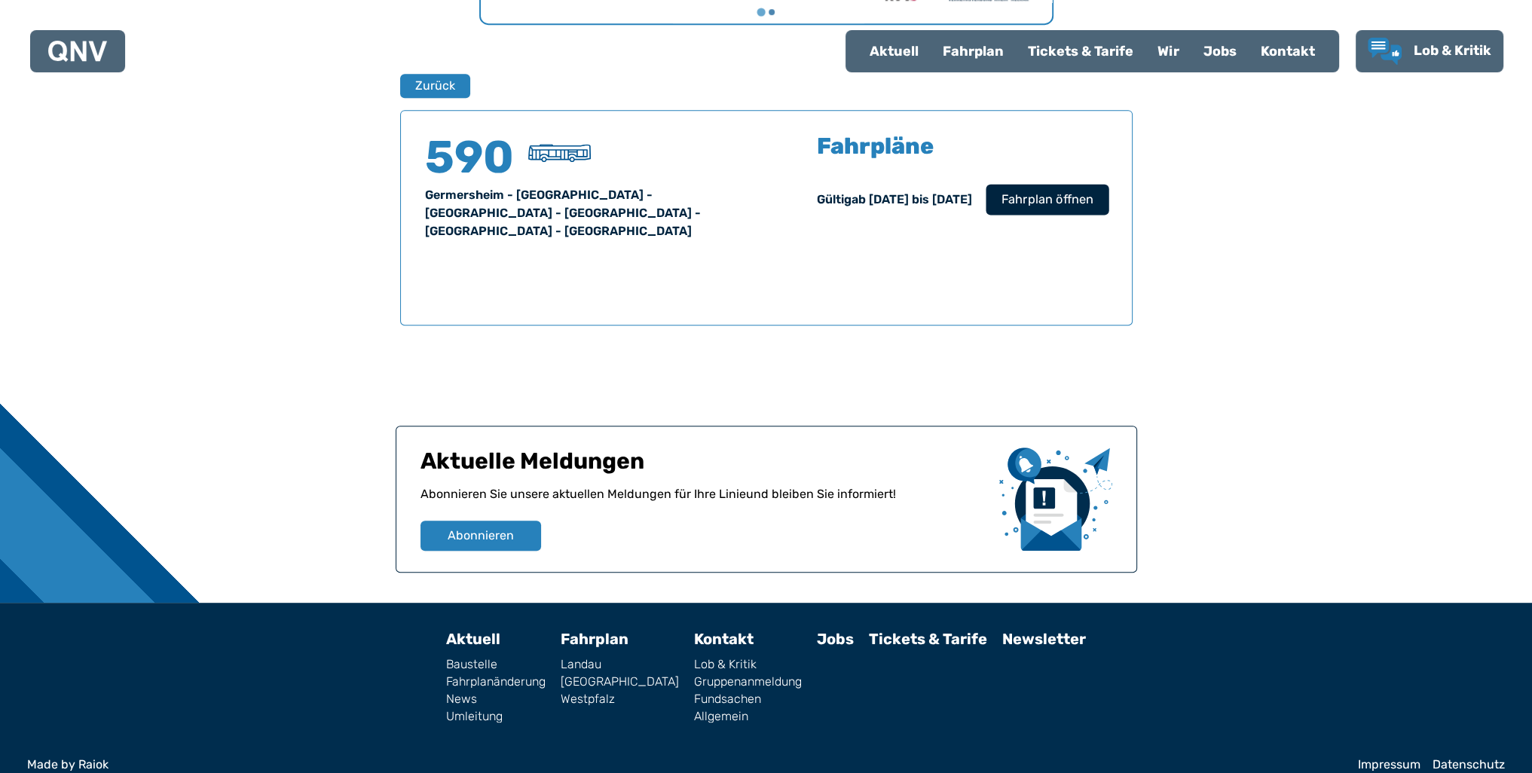
click at [1085, 194] on span "Fahrplan öffnen" at bounding box center [1047, 200] width 92 height 18
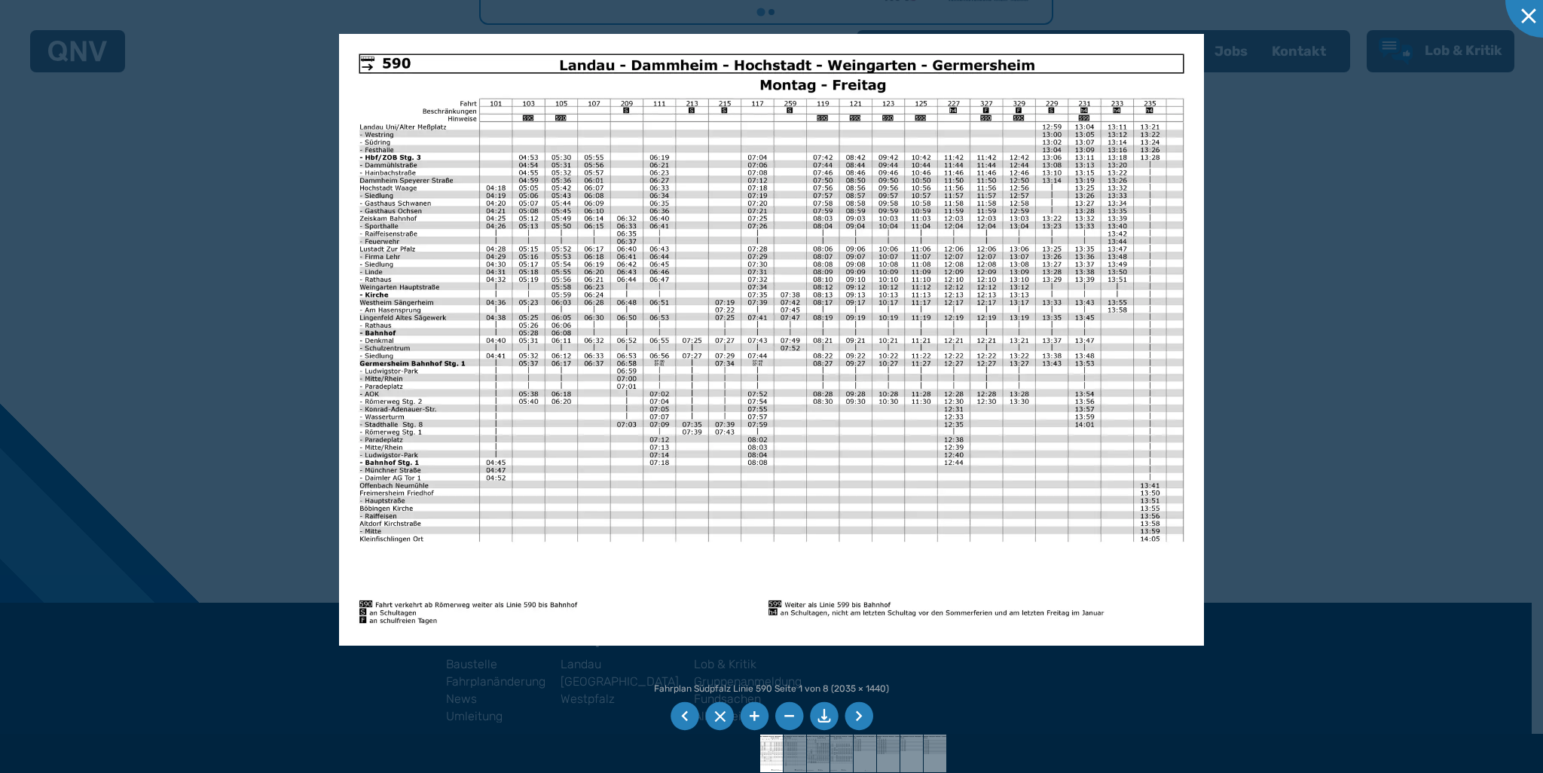
click at [859, 718] on li at bounding box center [859, 716] width 29 height 29
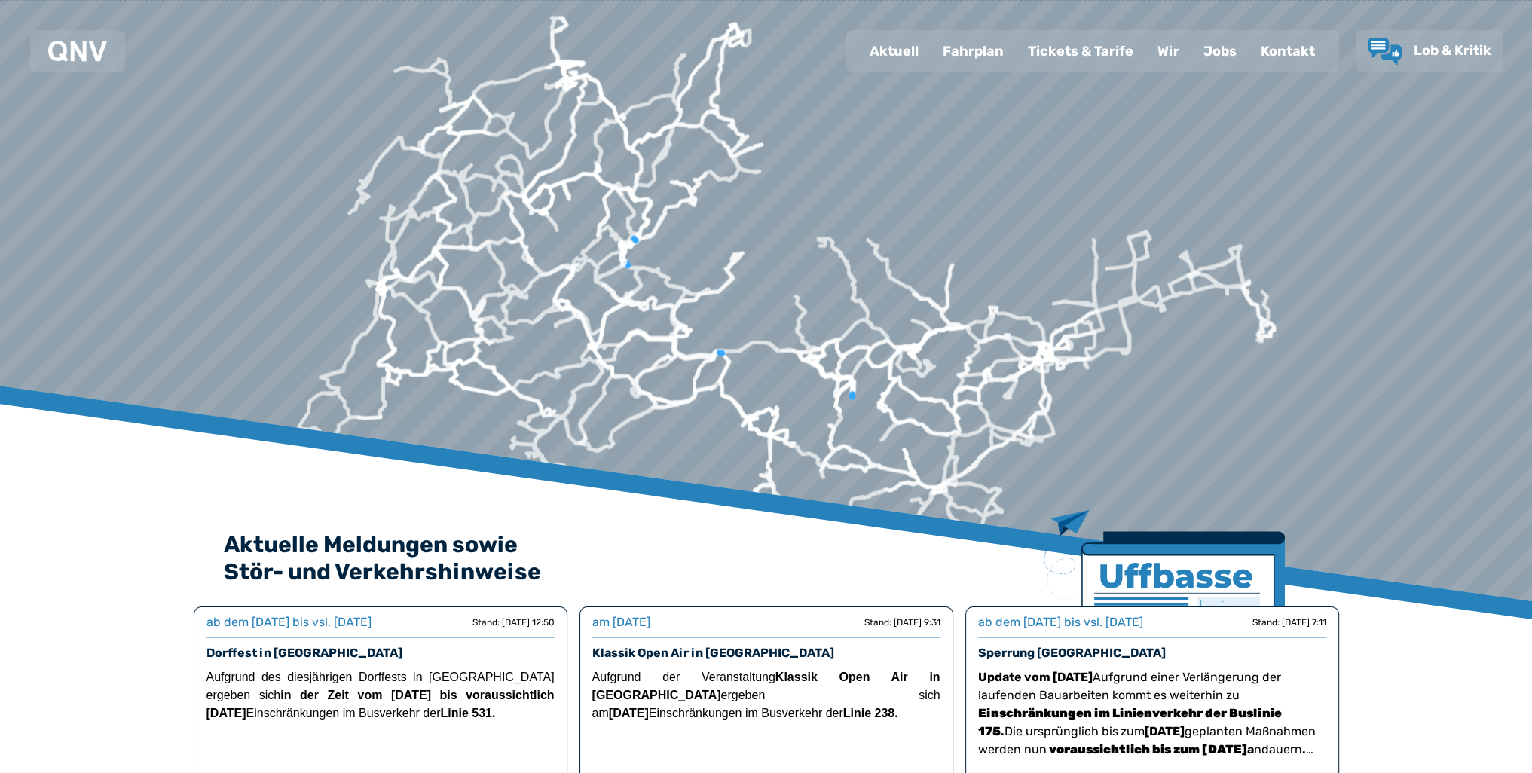
click at [986, 57] on div "Fahrplan" at bounding box center [973, 51] width 85 height 39
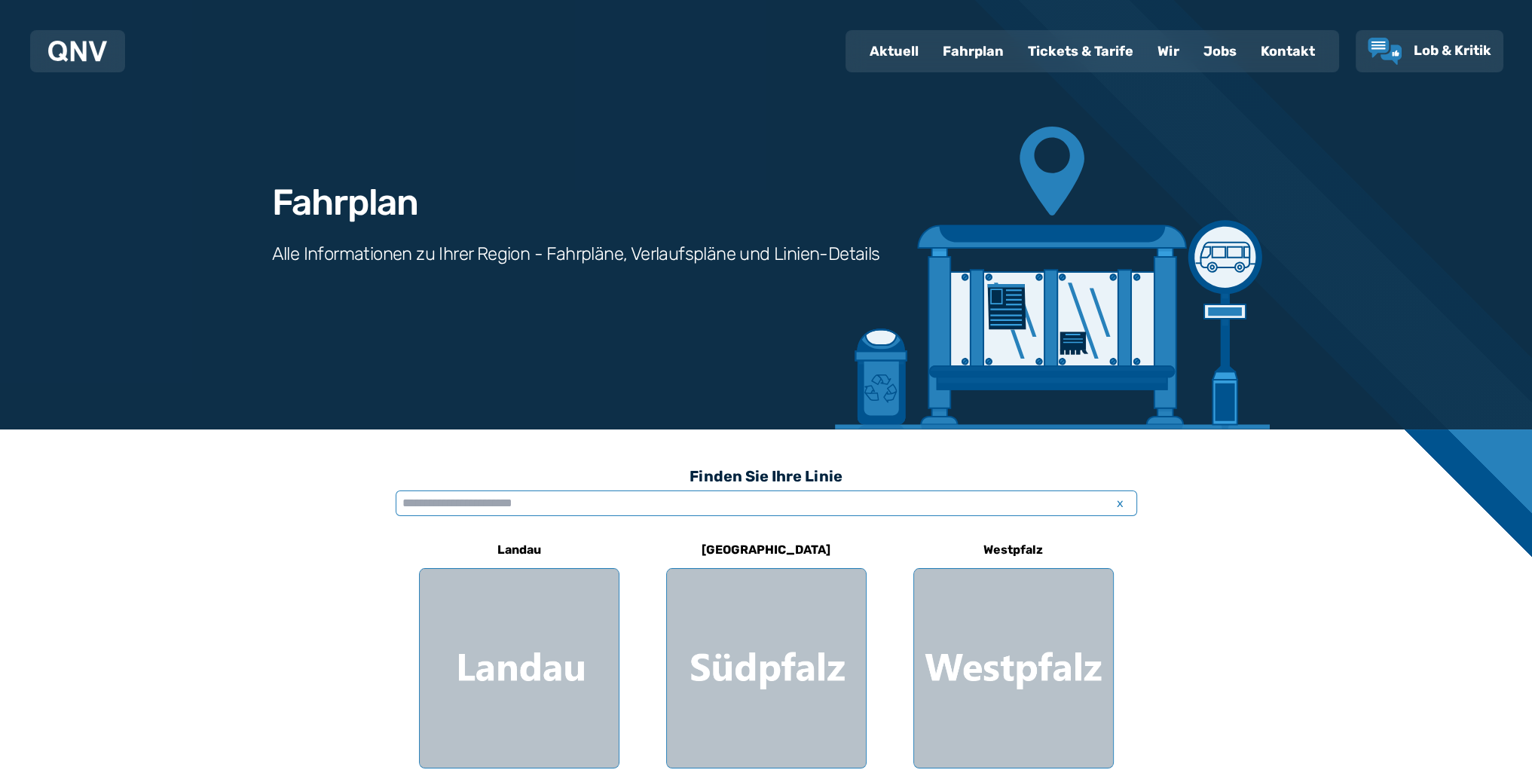
click at [760, 505] on input "text" at bounding box center [767, 504] width 742 height 26
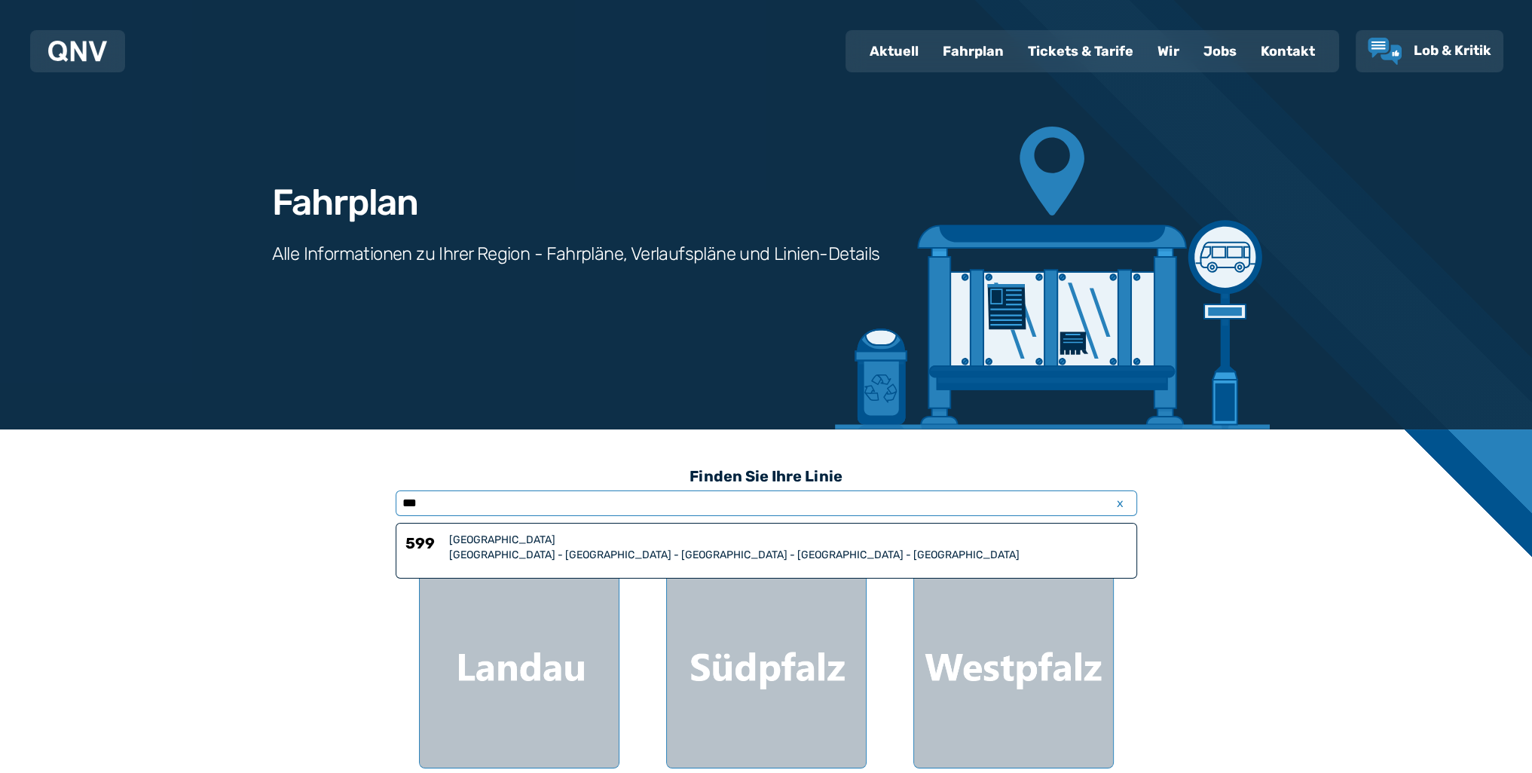
type input "***"
click at [733, 545] on div "[GEOGRAPHIC_DATA]" at bounding box center [788, 540] width 678 height 15
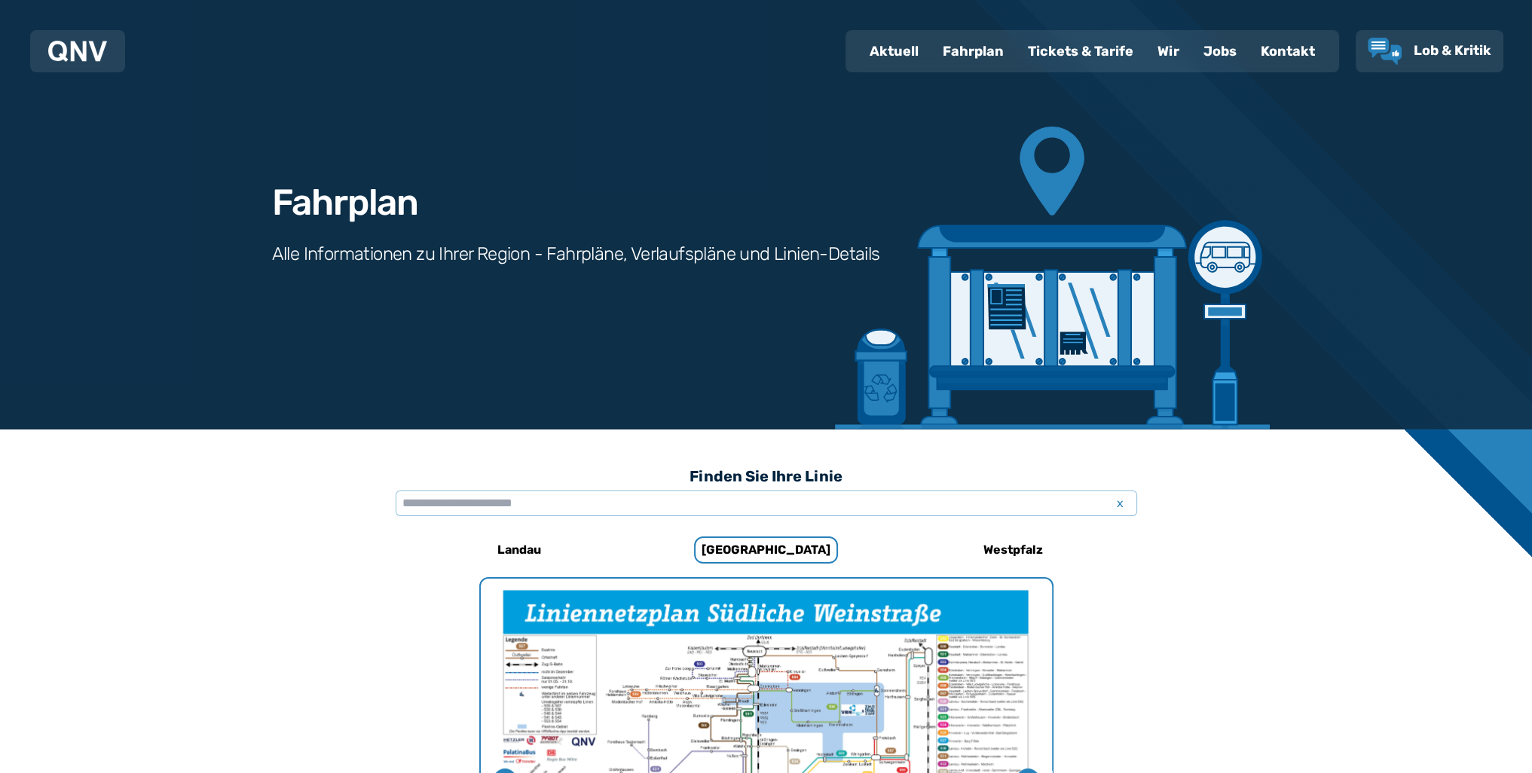
scroll to position [959, 0]
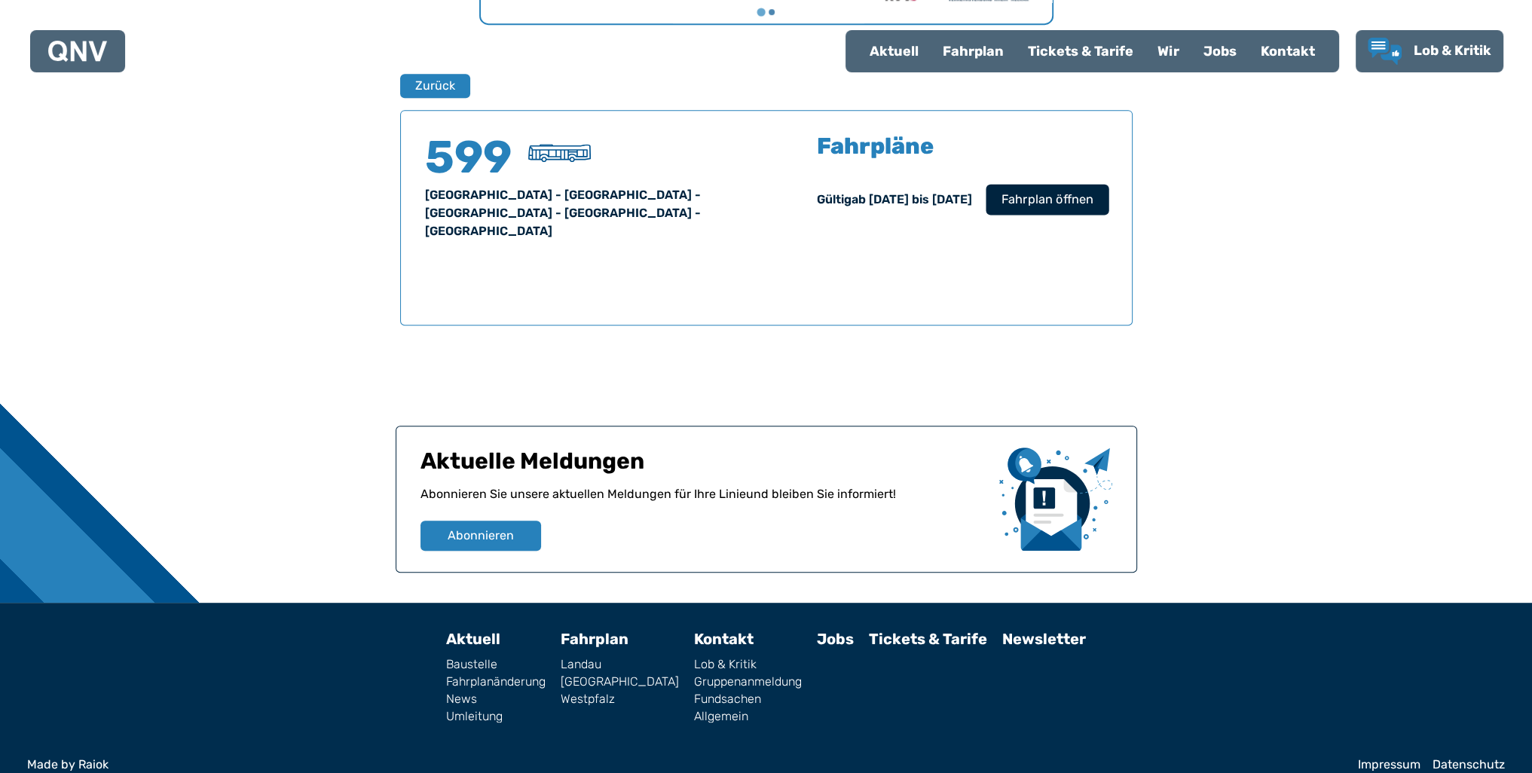
click at [1056, 204] on span "Fahrplan öffnen" at bounding box center [1047, 200] width 92 height 18
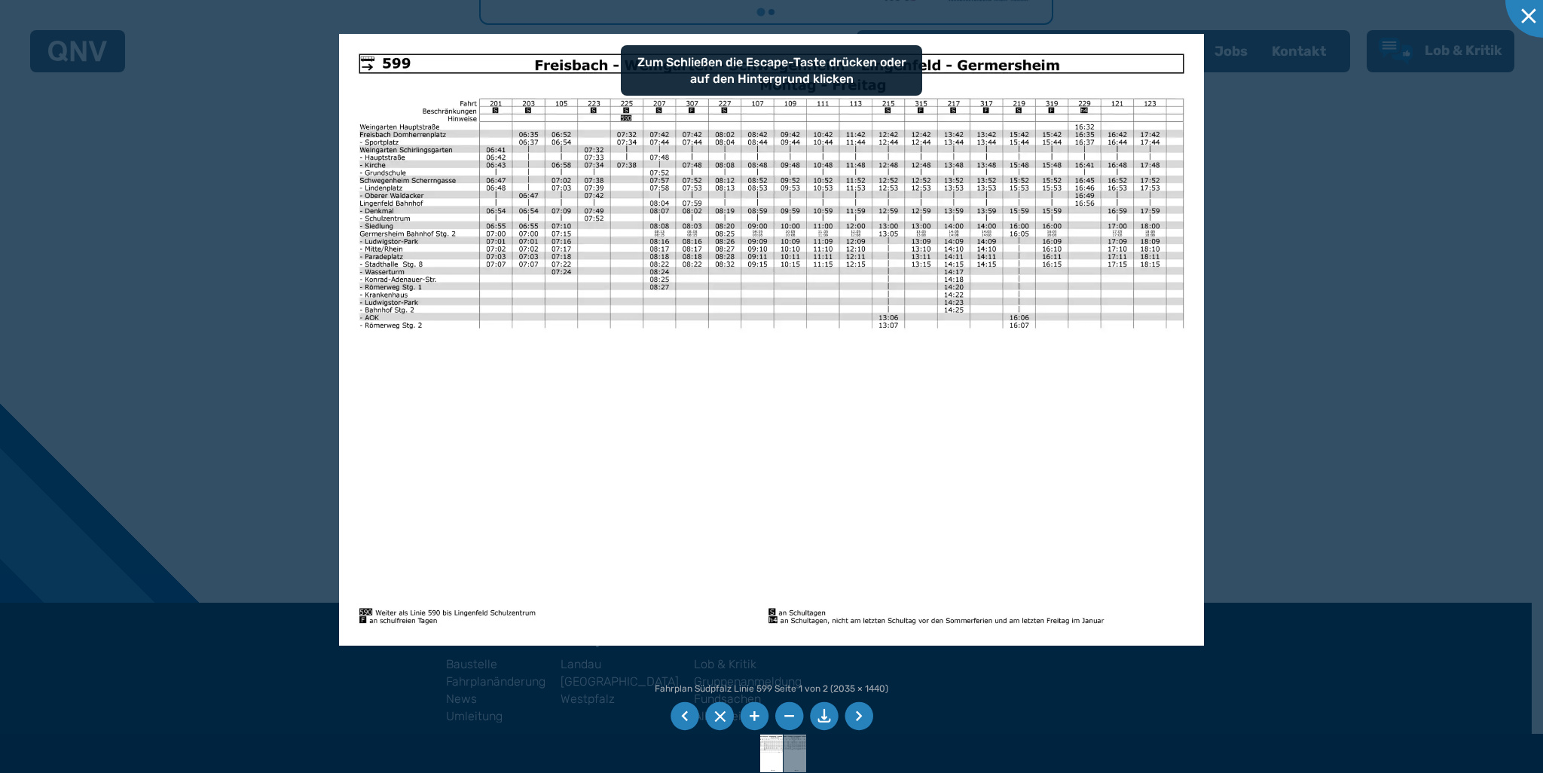
click at [864, 710] on li at bounding box center [859, 716] width 29 height 29
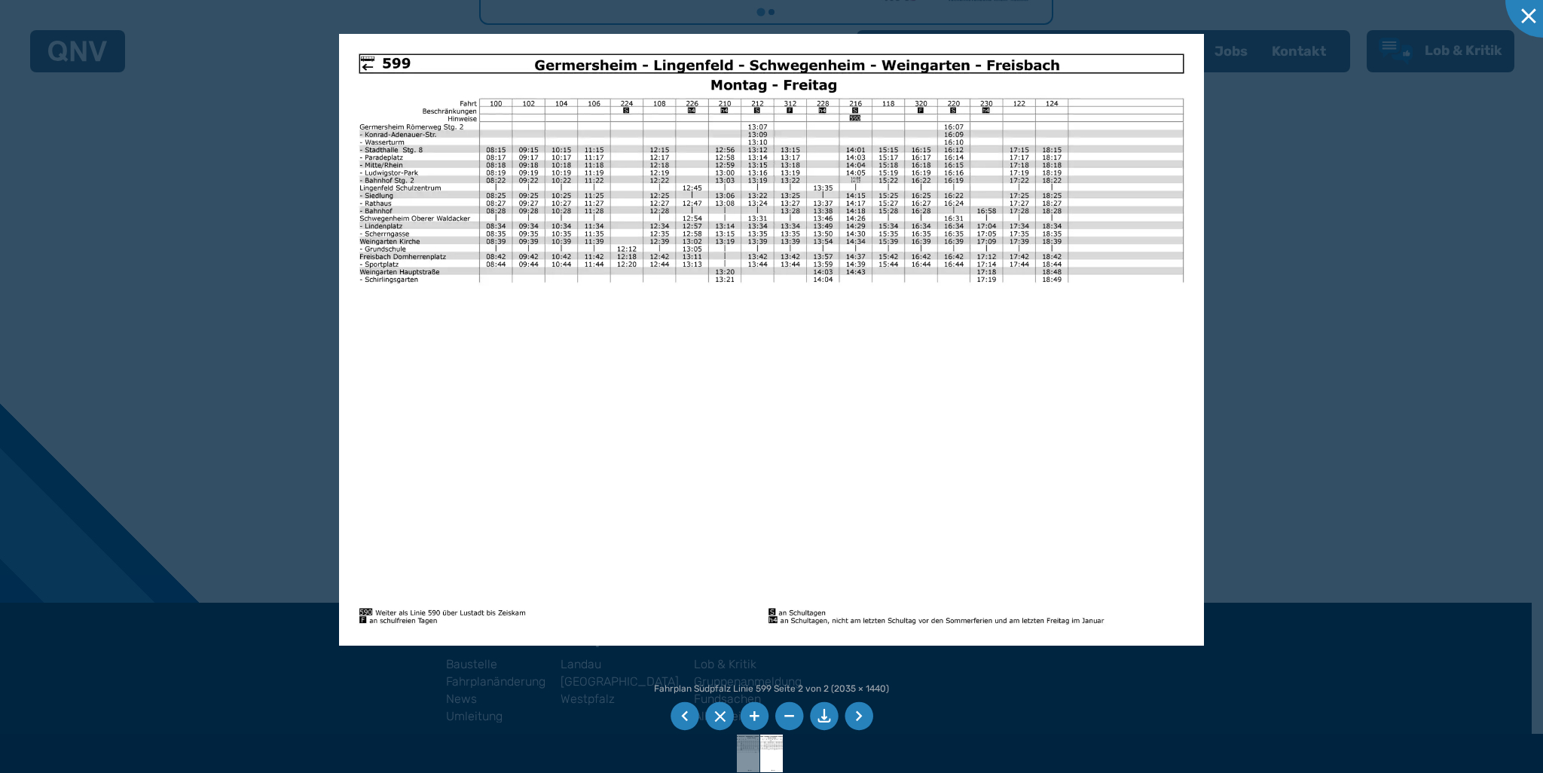
click at [685, 721] on li at bounding box center [685, 716] width 29 height 29
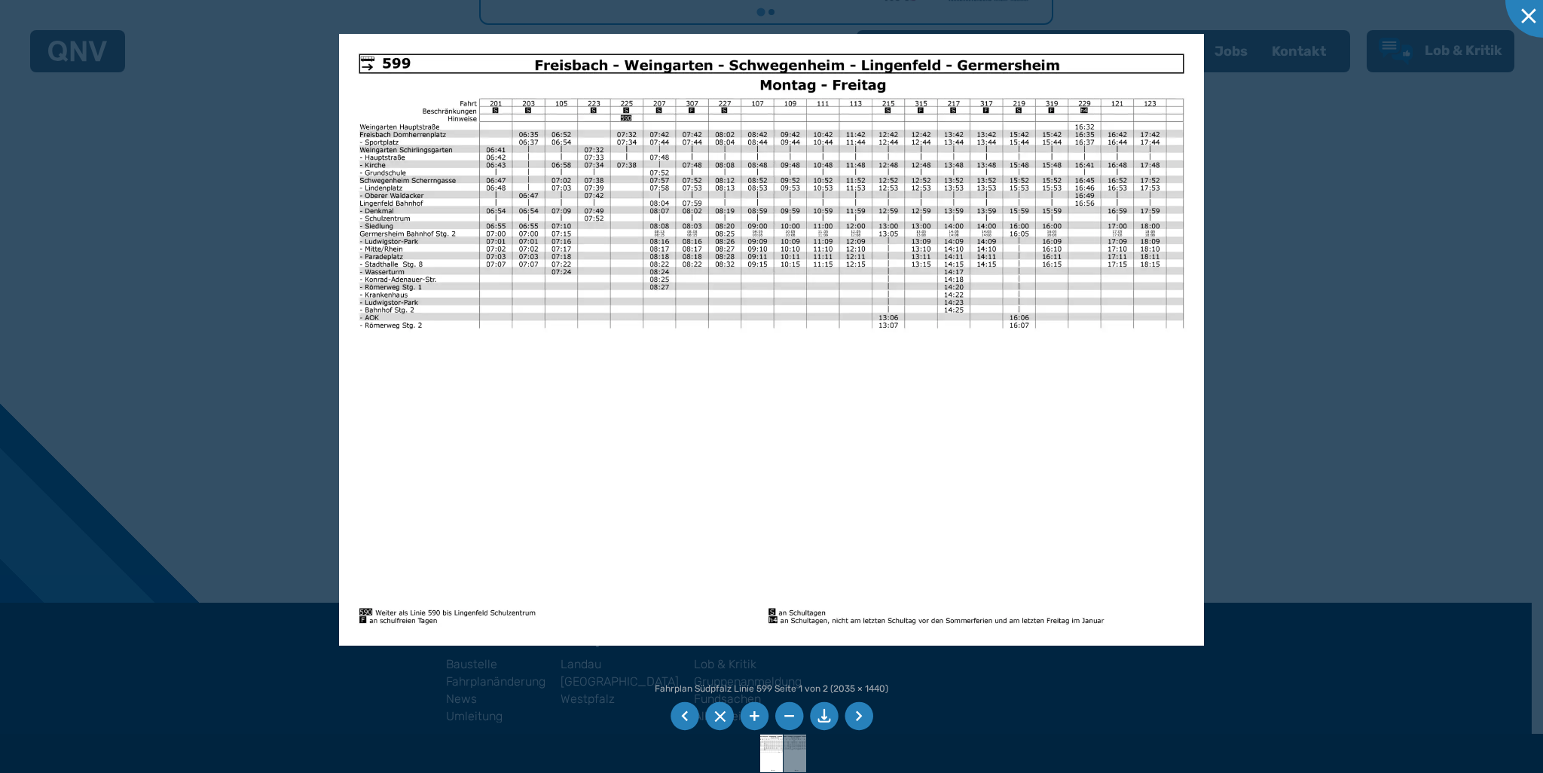
click at [1280, 405] on div at bounding box center [771, 386] width 1543 height 773
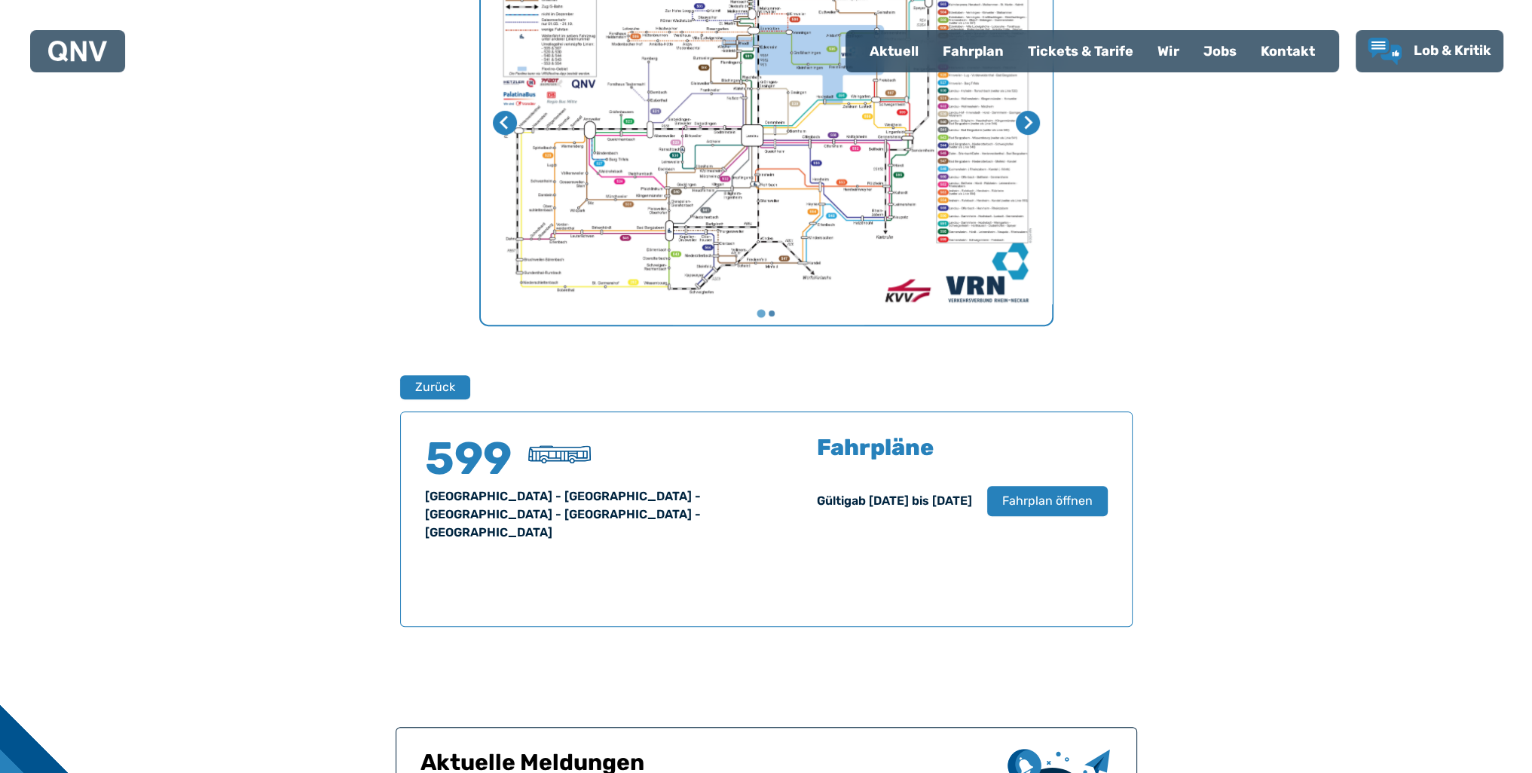
scroll to position [432, 0]
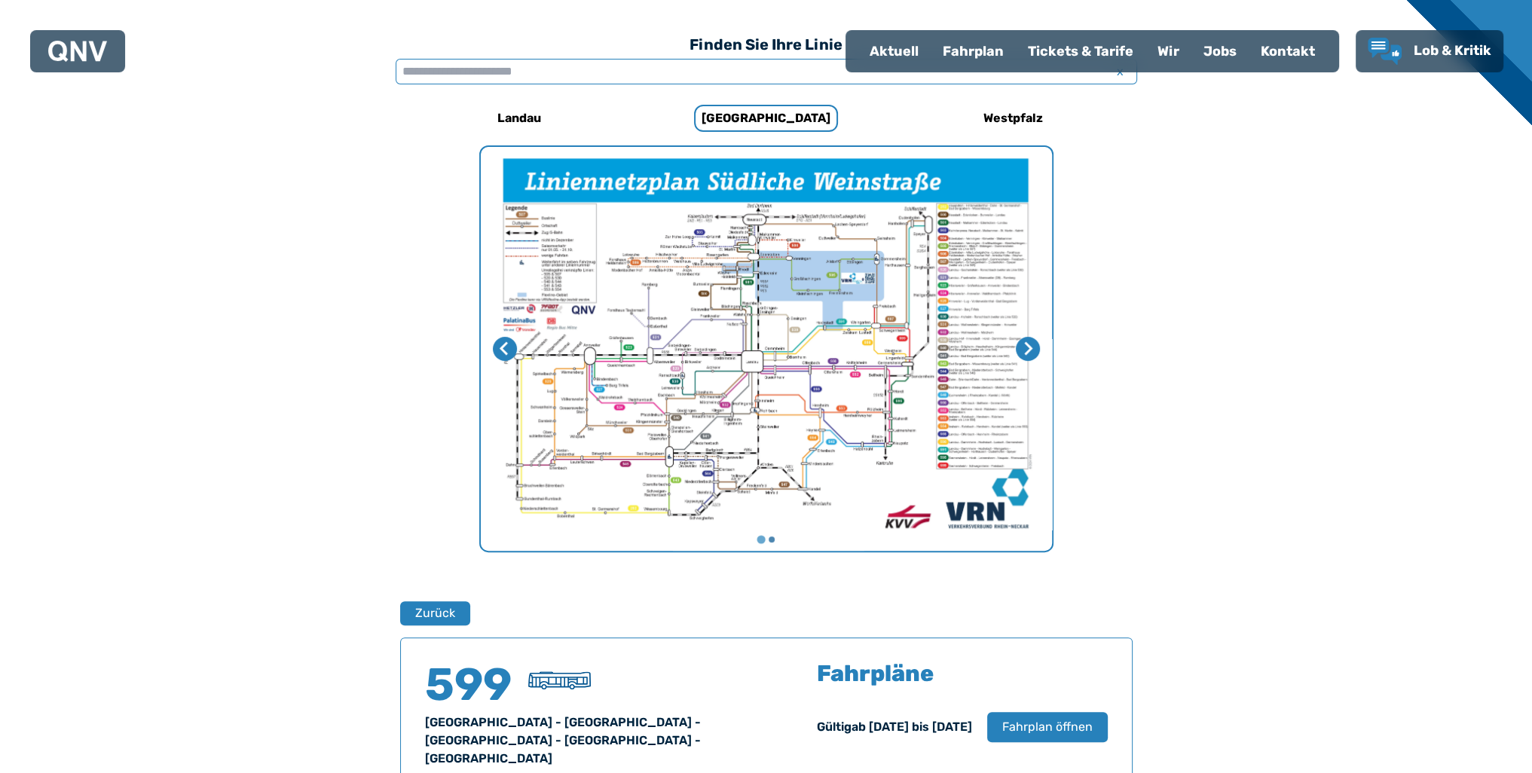
drag, startPoint x: 512, startPoint y: 70, endPoint x: 515, endPoint y: 82, distance: 12.3
click at [515, 78] on input "text" at bounding box center [767, 72] width 742 height 26
click at [515, 84] on div "Finden Sie Ihre Linie x" at bounding box center [767, 64] width 742 height 72
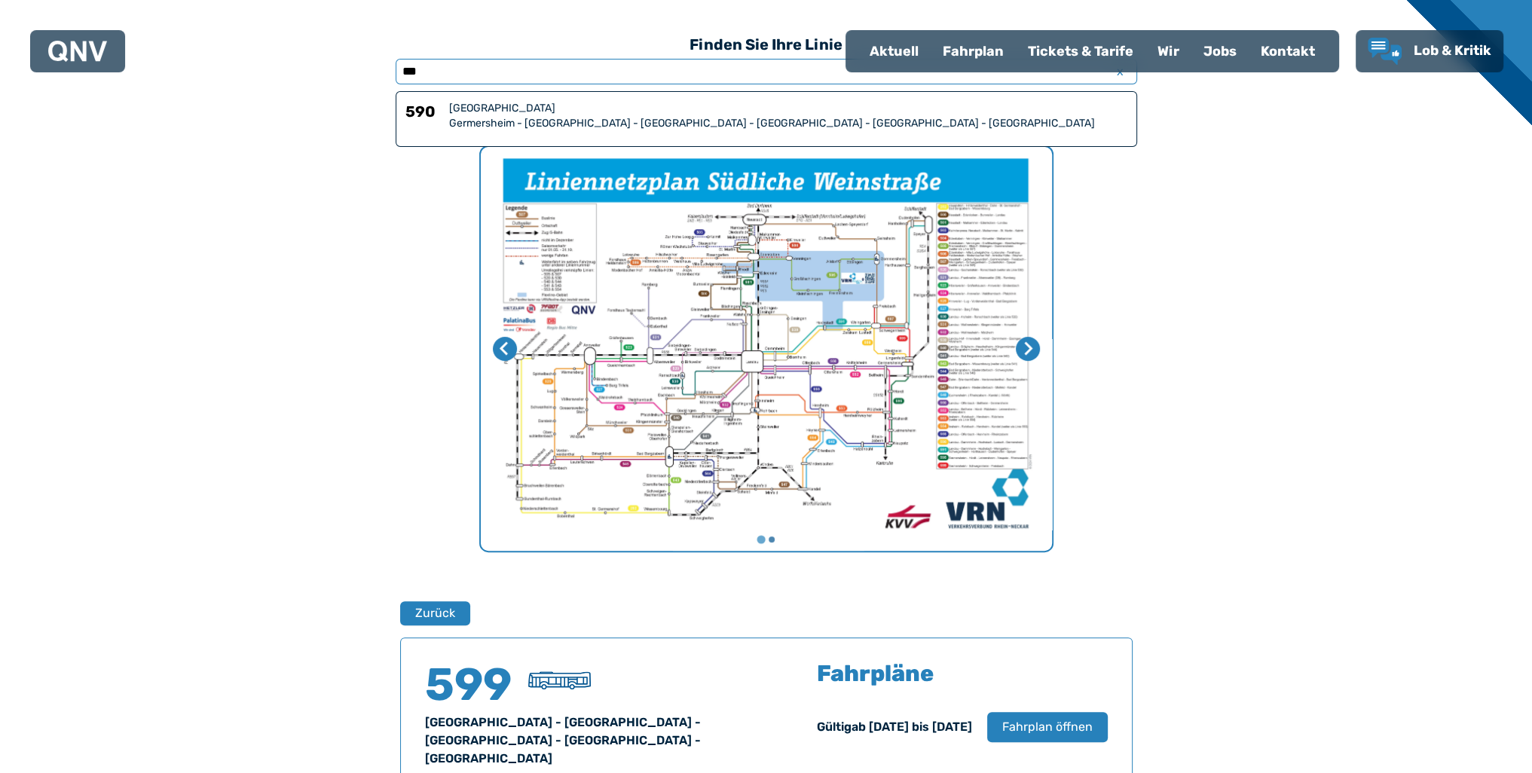
type input "***"
click at [543, 113] on div "[GEOGRAPHIC_DATA]" at bounding box center [788, 108] width 678 height 15
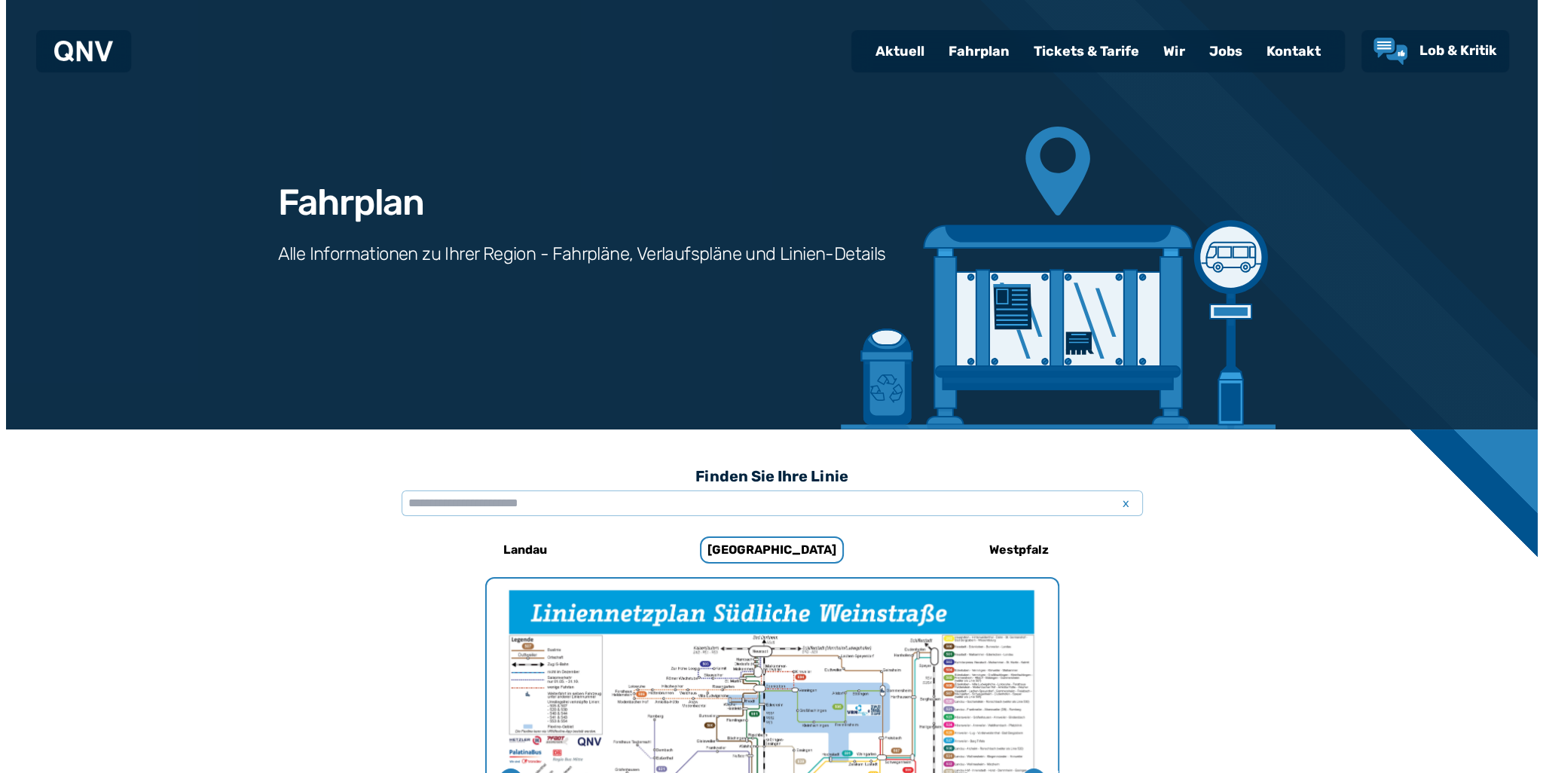
scroll to position [959, 0]
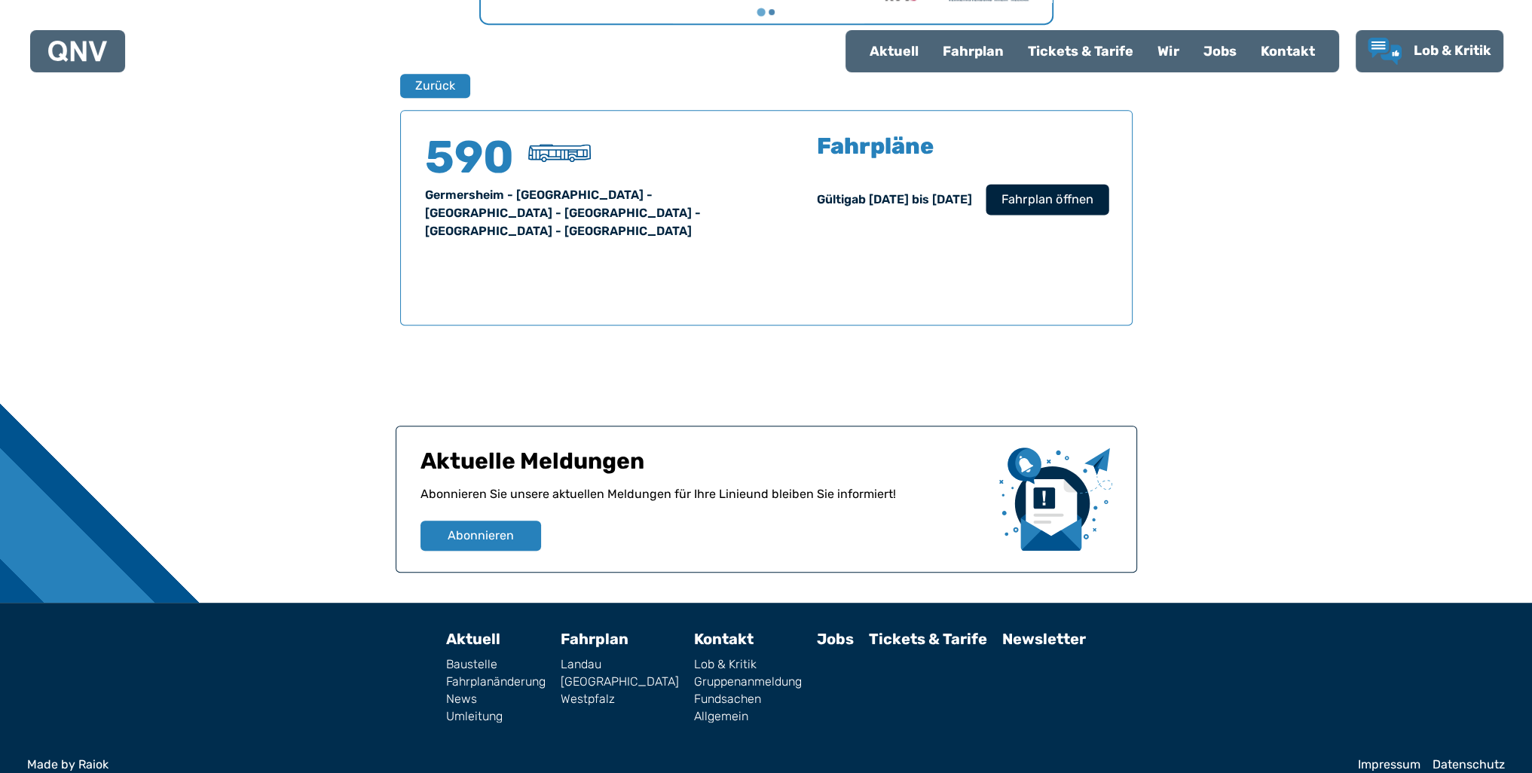
click at [1037, 197] on span "Fahrplan öffnen" at bounding box center [1047, 200] width 92 height 18
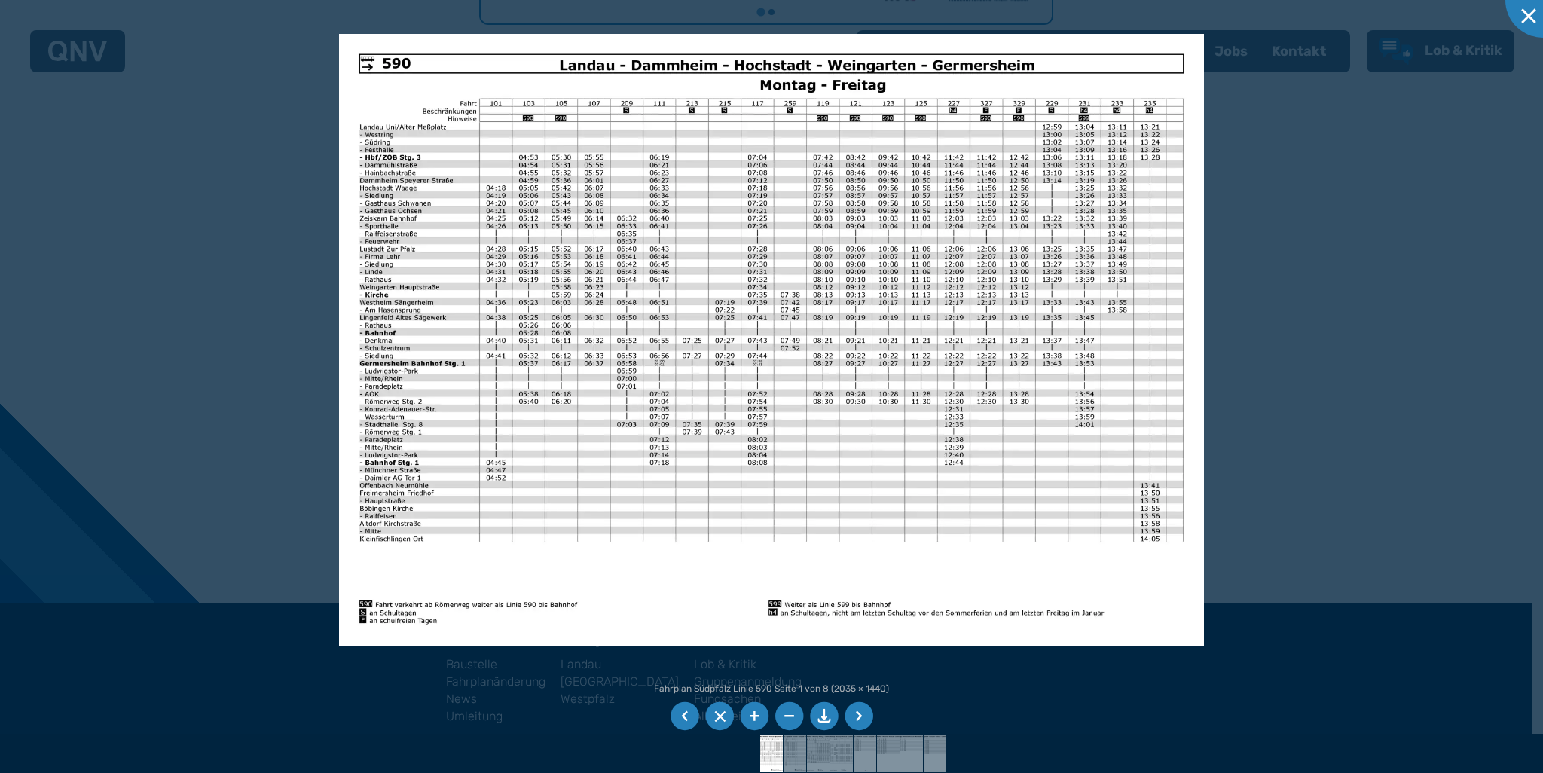
click at [862, 718] on li at bounding box center [859, 716] width 29 height 29
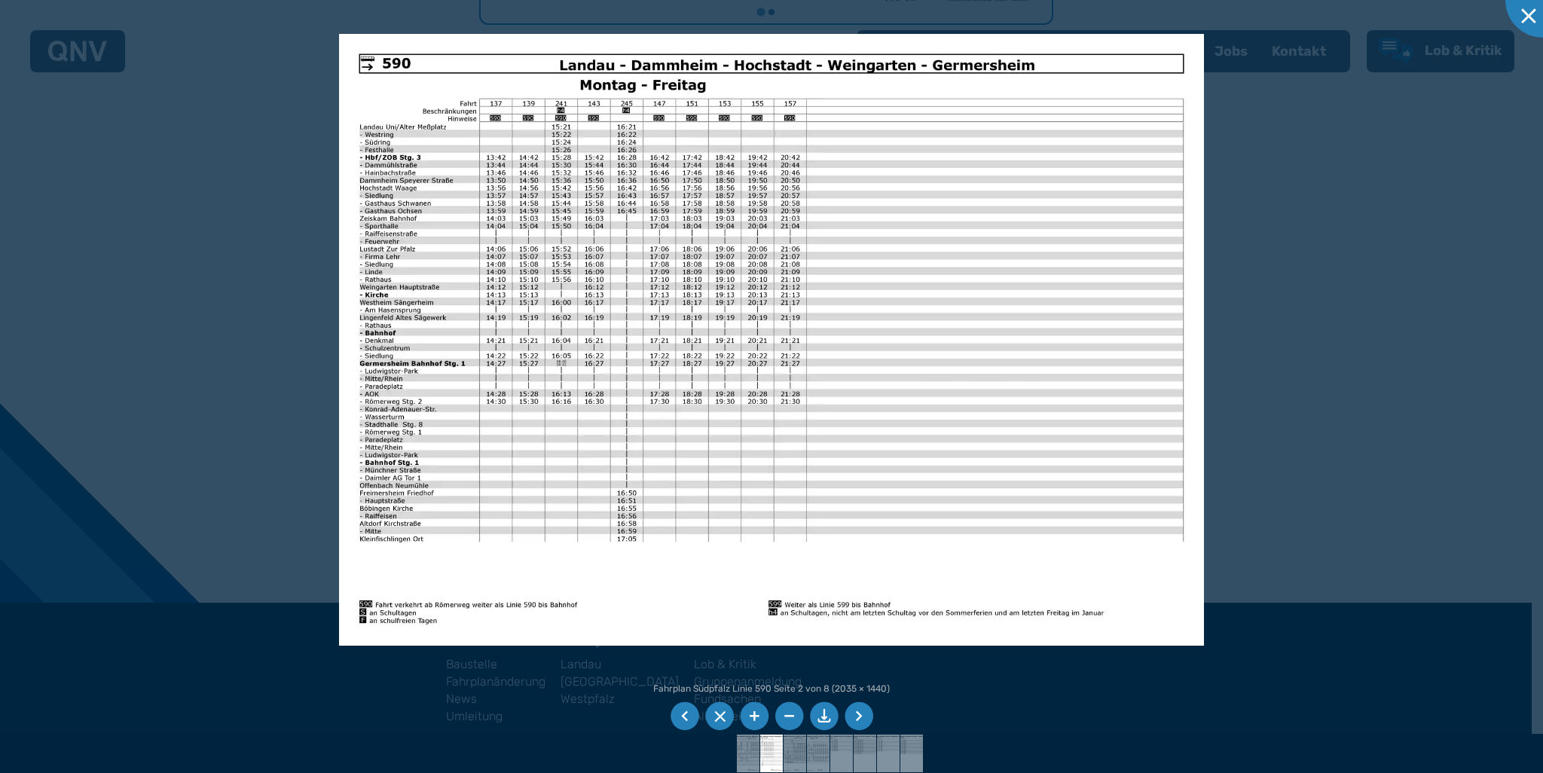
click at [684, 712] on li at bounding box center [685, 716] width 29 height 29
